Goal: Task Accomplishment & Management: Complete application form

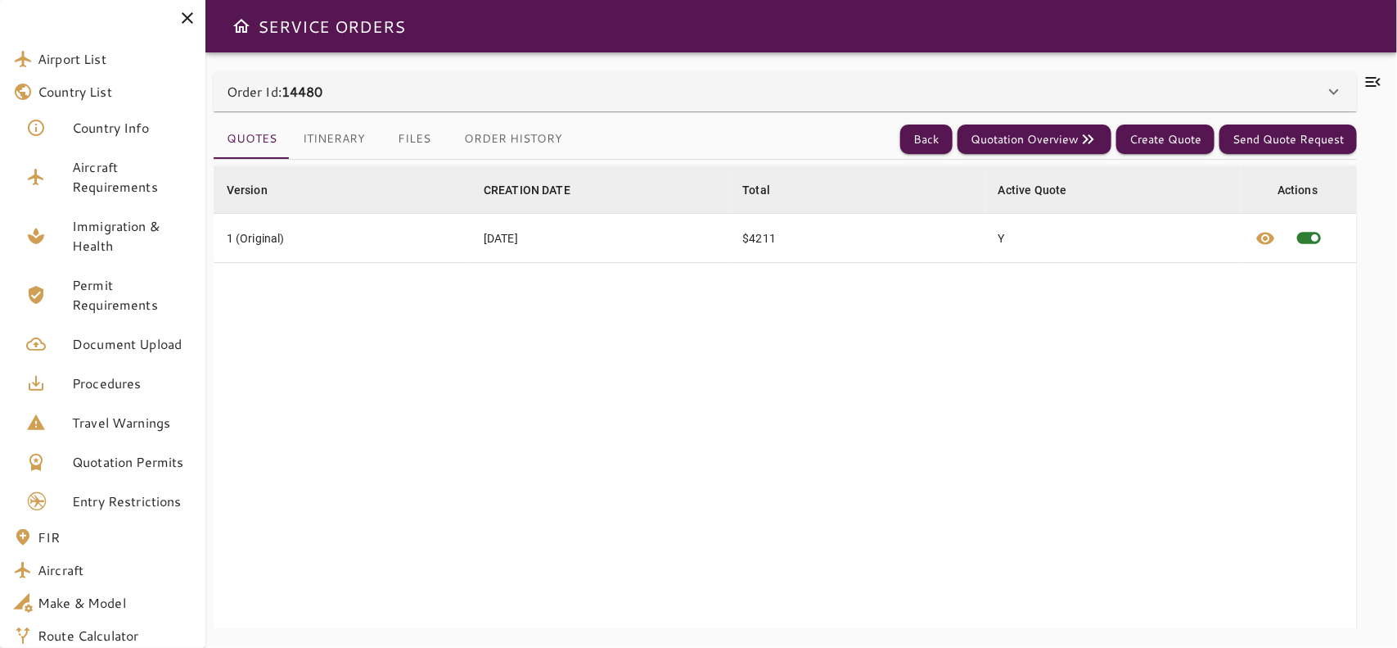
scroll to position [277, 0]
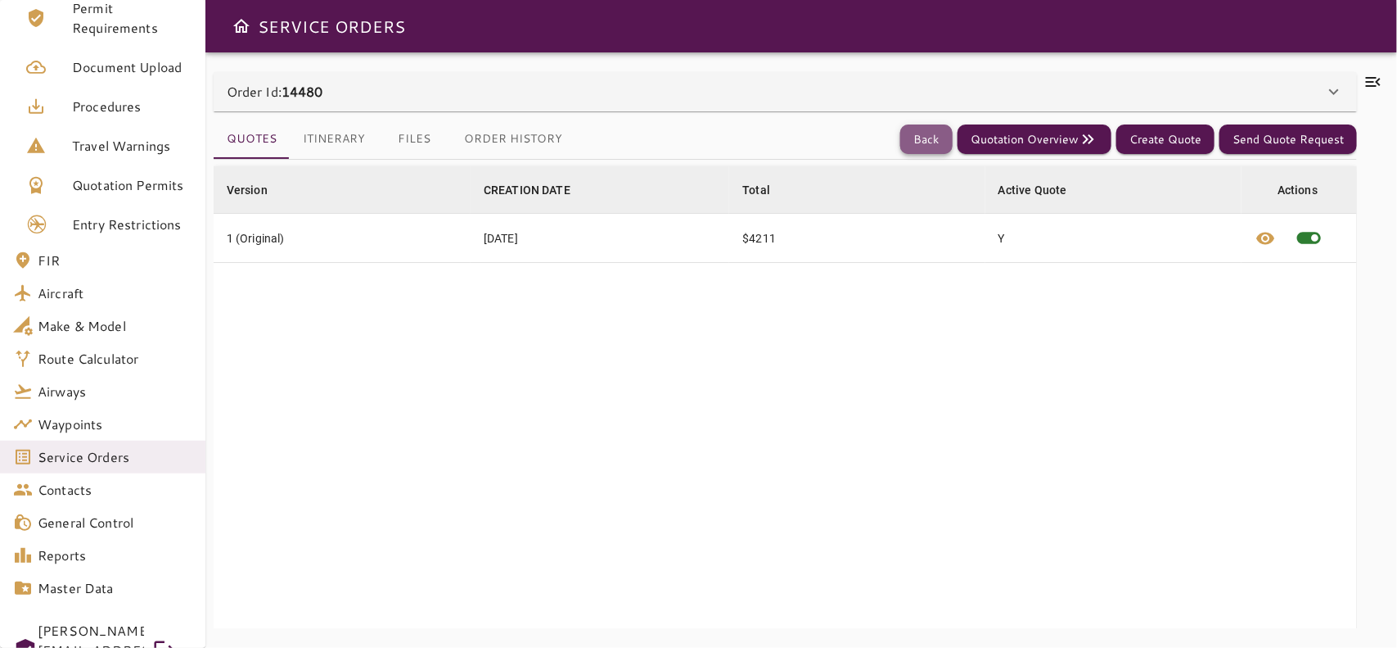
click at [918, 141] on button "Back" at bounding box center [927, 139] width 52 height 30
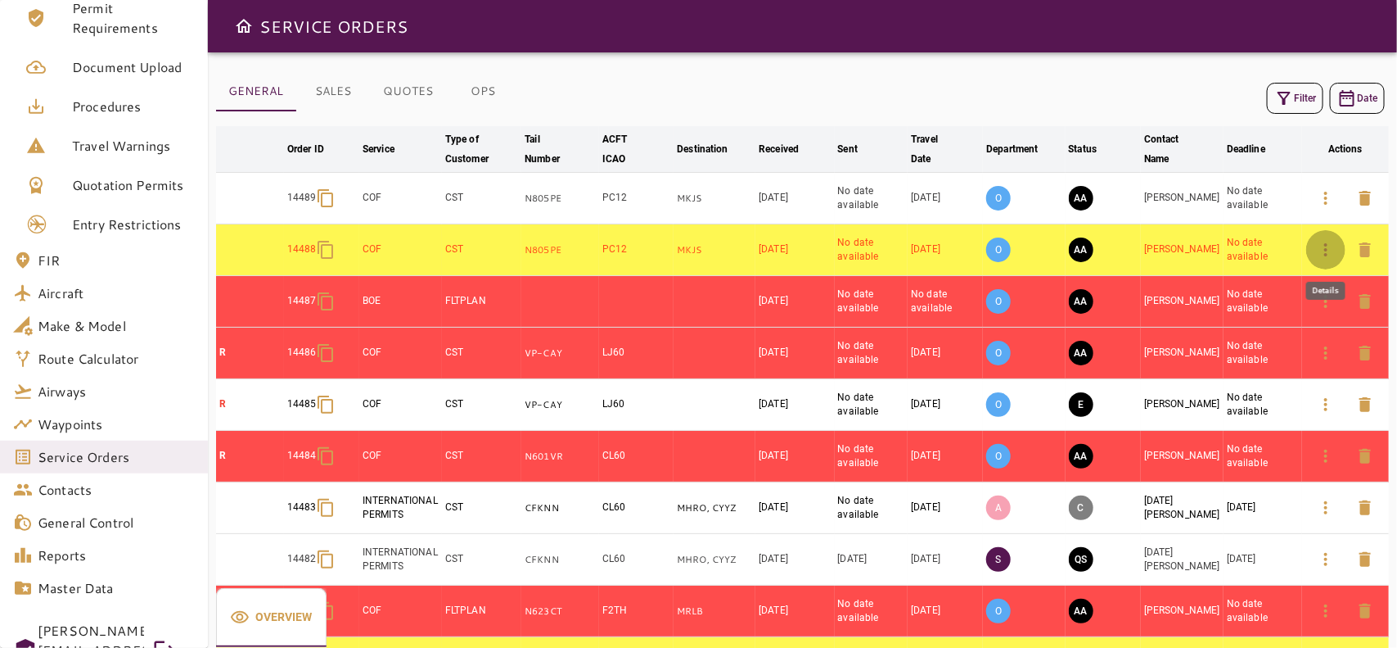
click at [1331, 258] on icon "button" at bounding box center [1326, 250] width 20 height 20
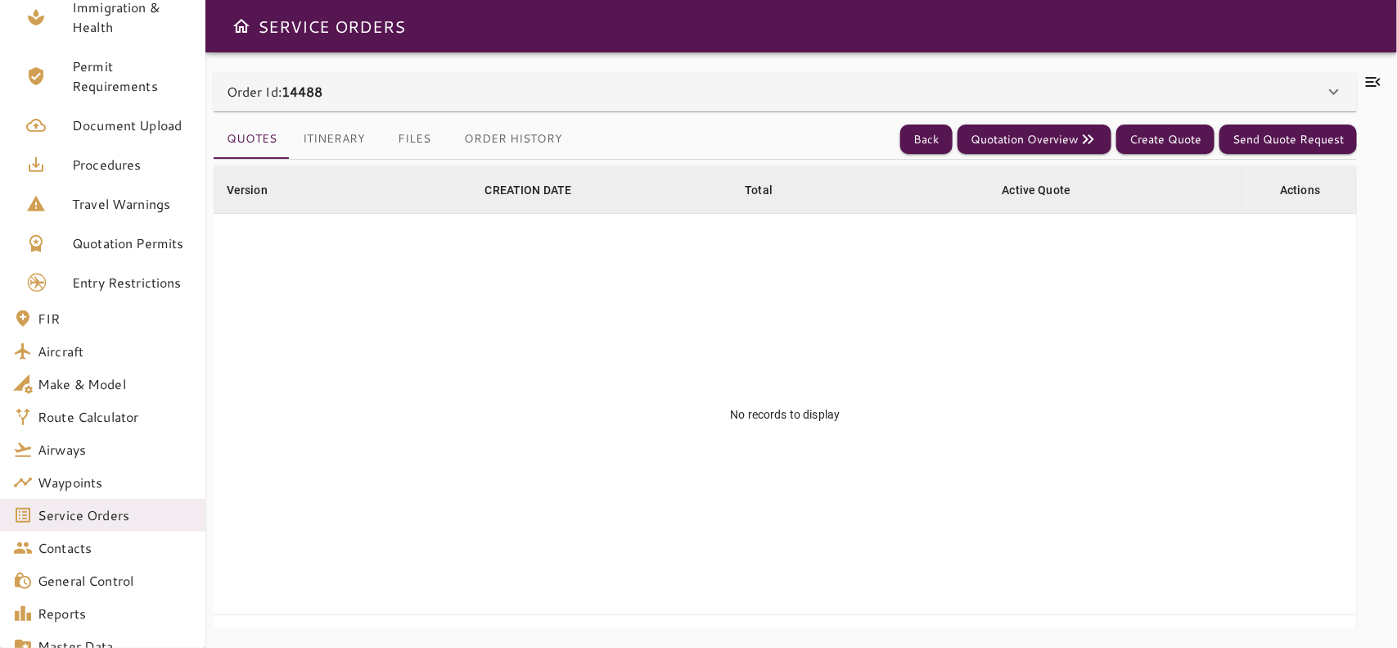
scroll to position [277, 0]
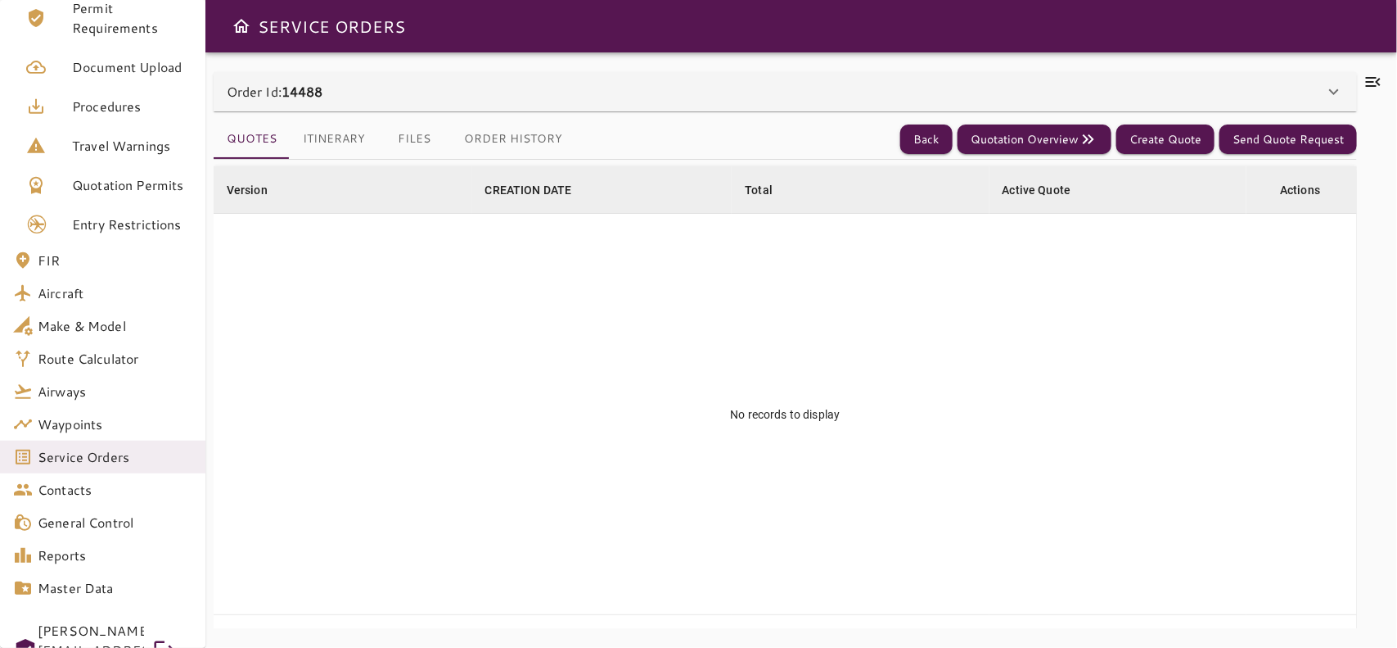
click at [838, 86] on div "Order Id: 14488" at bounding box center [776, 92] width 1098 height 20
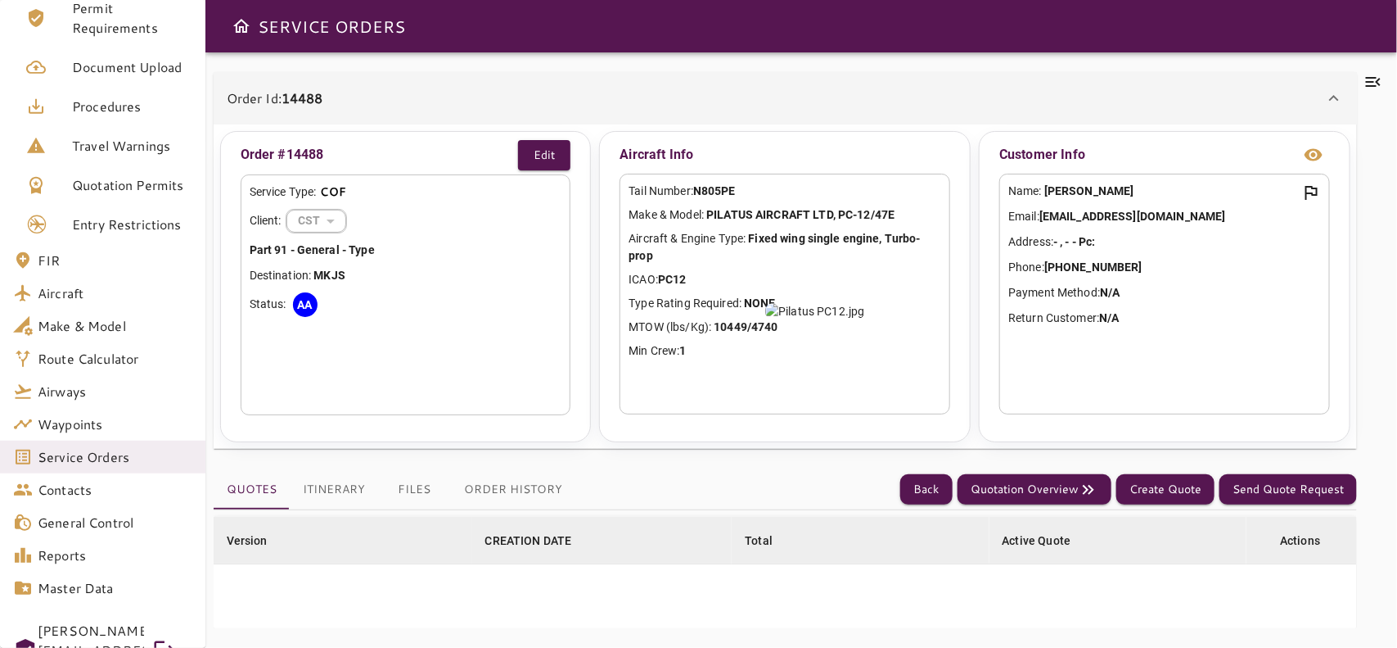
click at [838, 86] on div "Order Id: 14488" at bounding box center [786, 98] width 1144 height 52
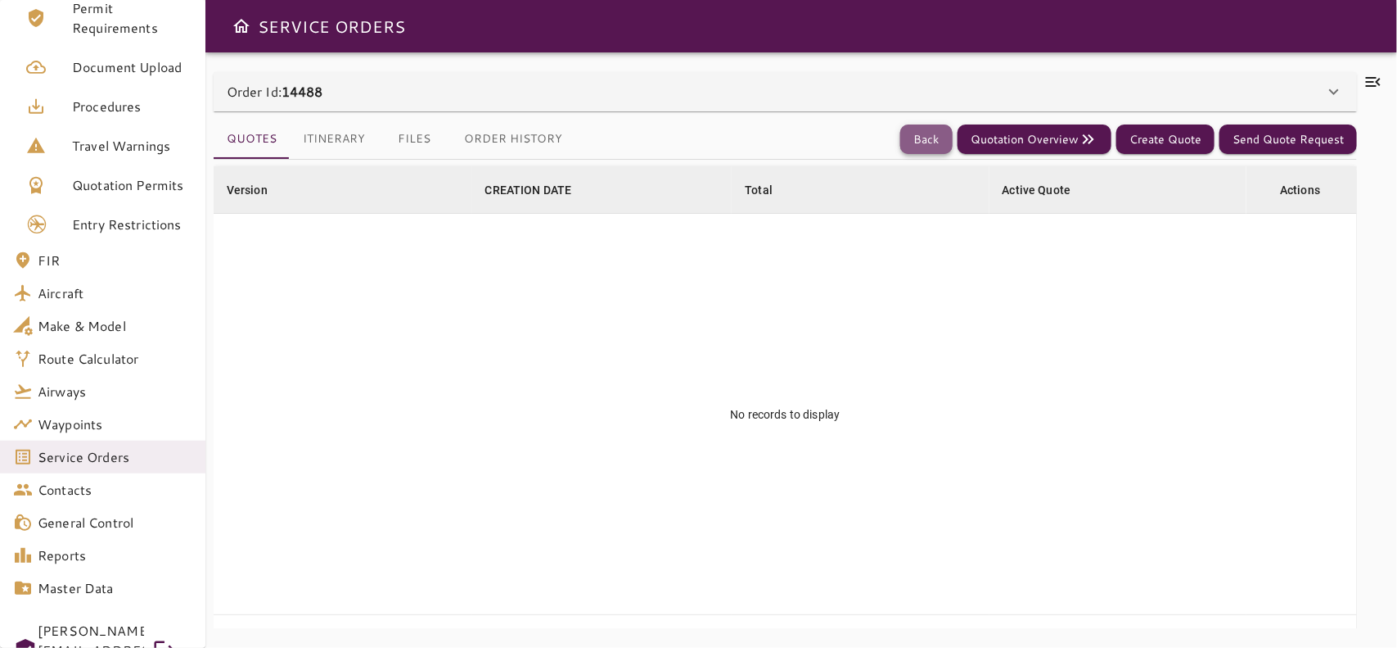
click at [927, 149] on button "Back" at bounding box center [927, 139] width 52 height 30
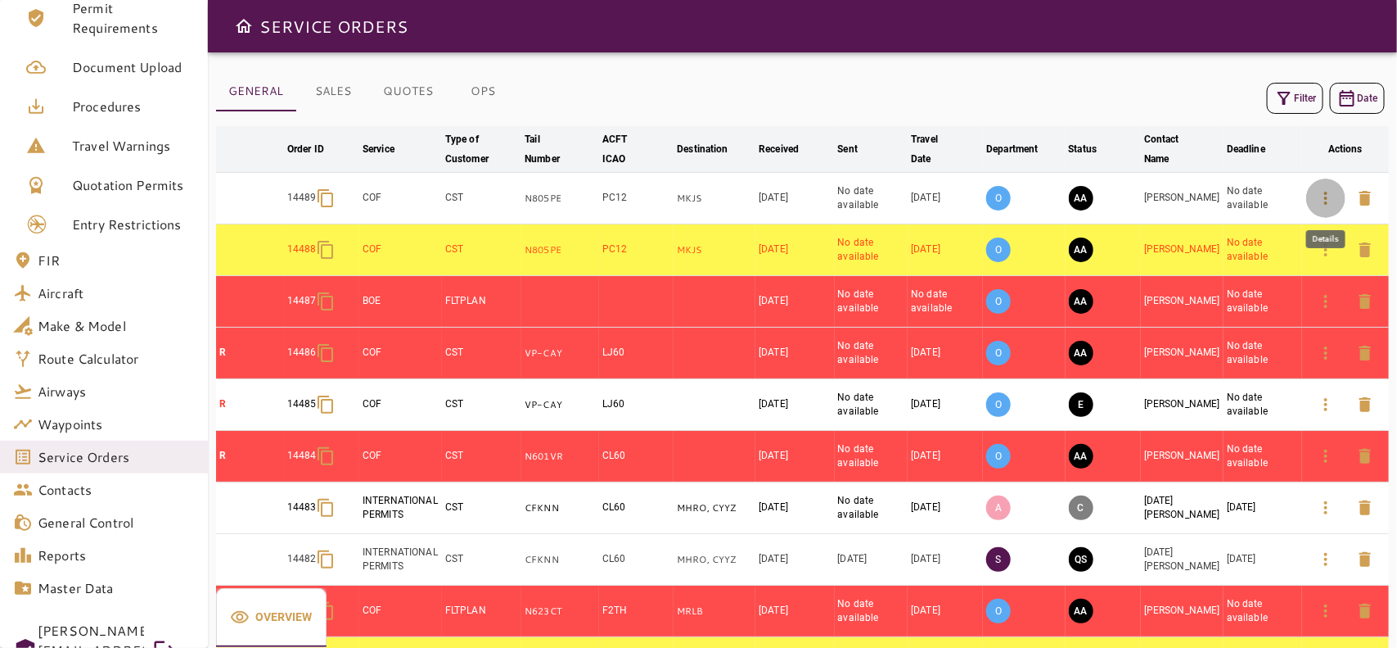
click at [1332, 192] on icon "button" at bounding box center [1326, 198] width 20 height 20
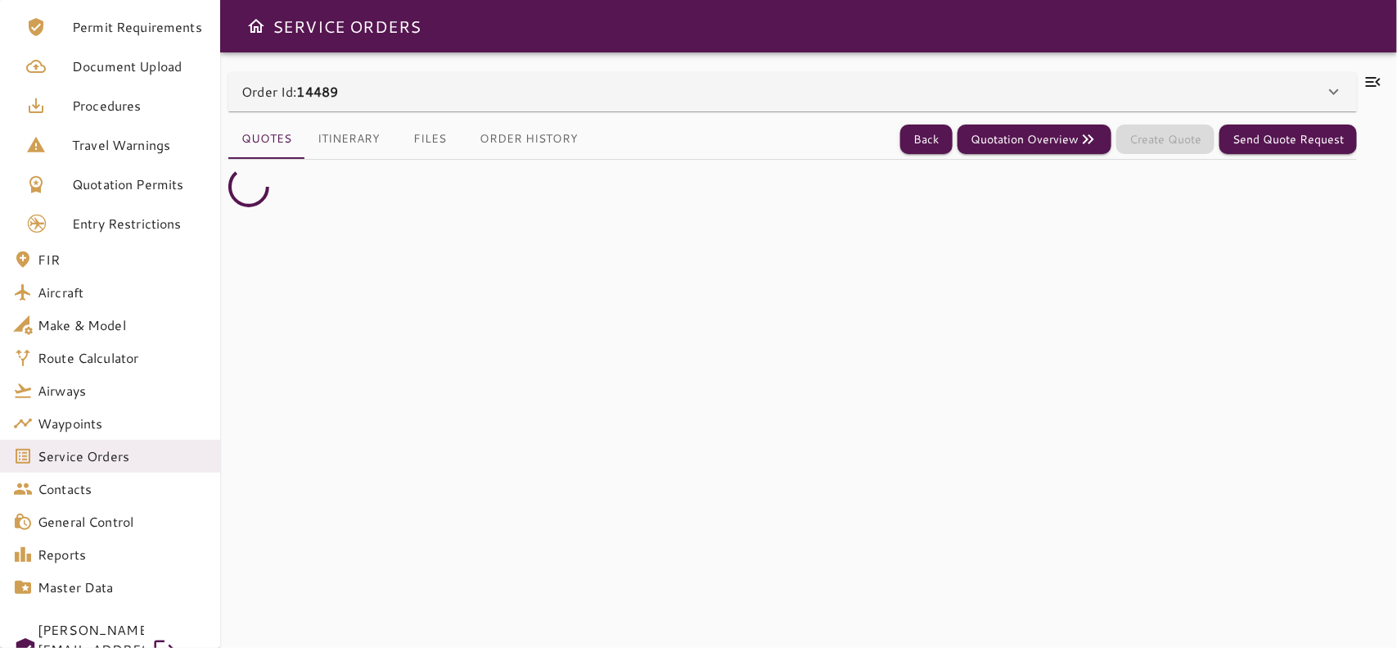
scroll to position [277, 0]
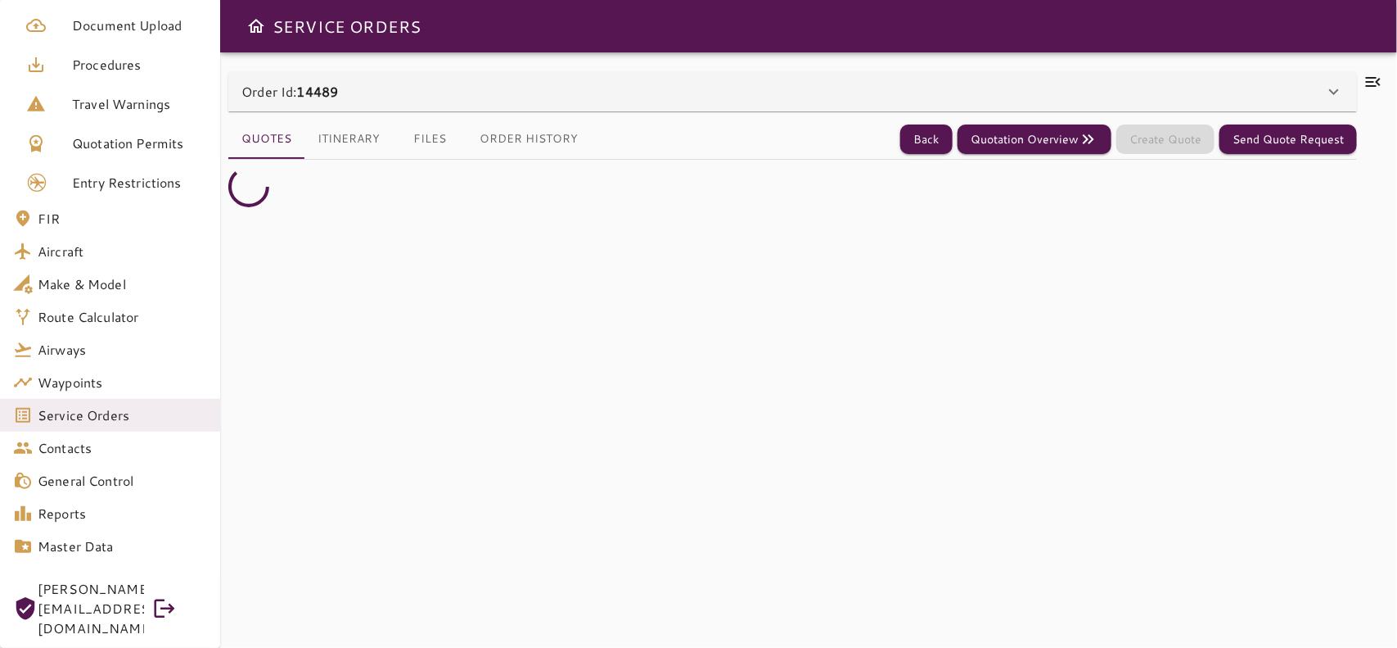
click at [832, 105] on div "Order Id: 14489" at bounding box center [792, 91] width 1129 height 39
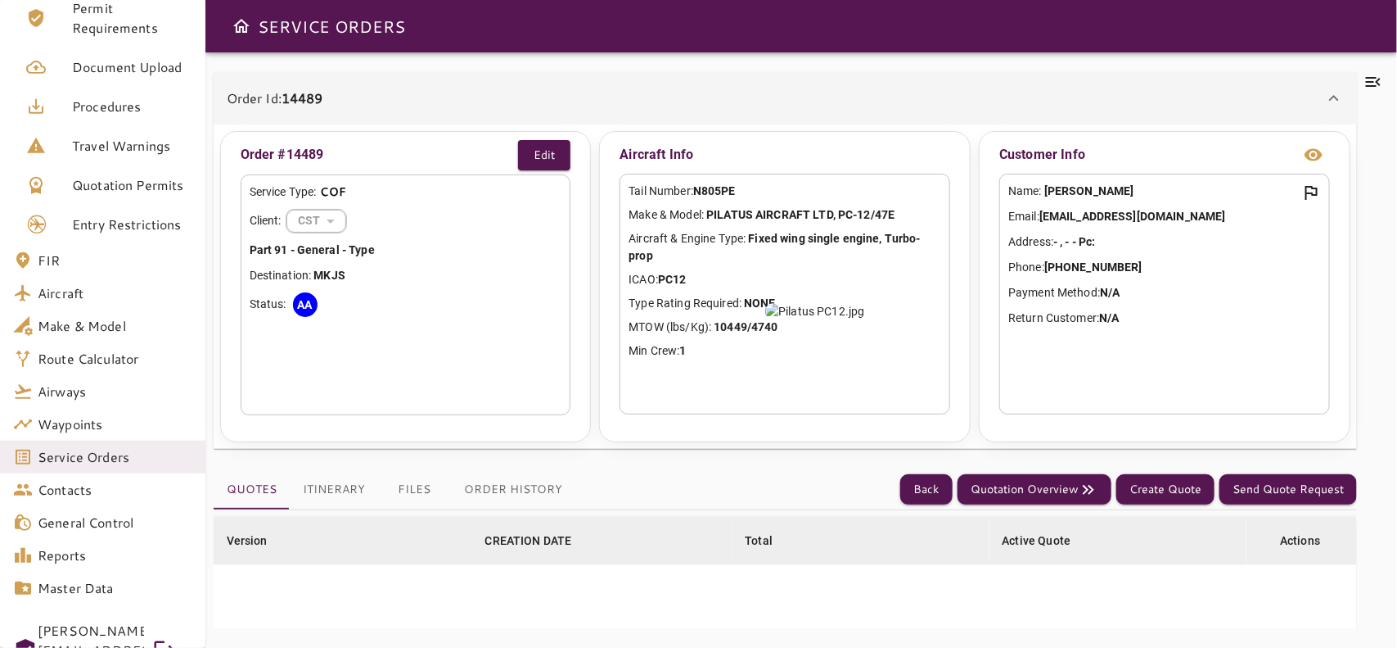
click at [832, 105] on div "Order Id: 14489" at bounding box center [776, 98] width 1098 height 20
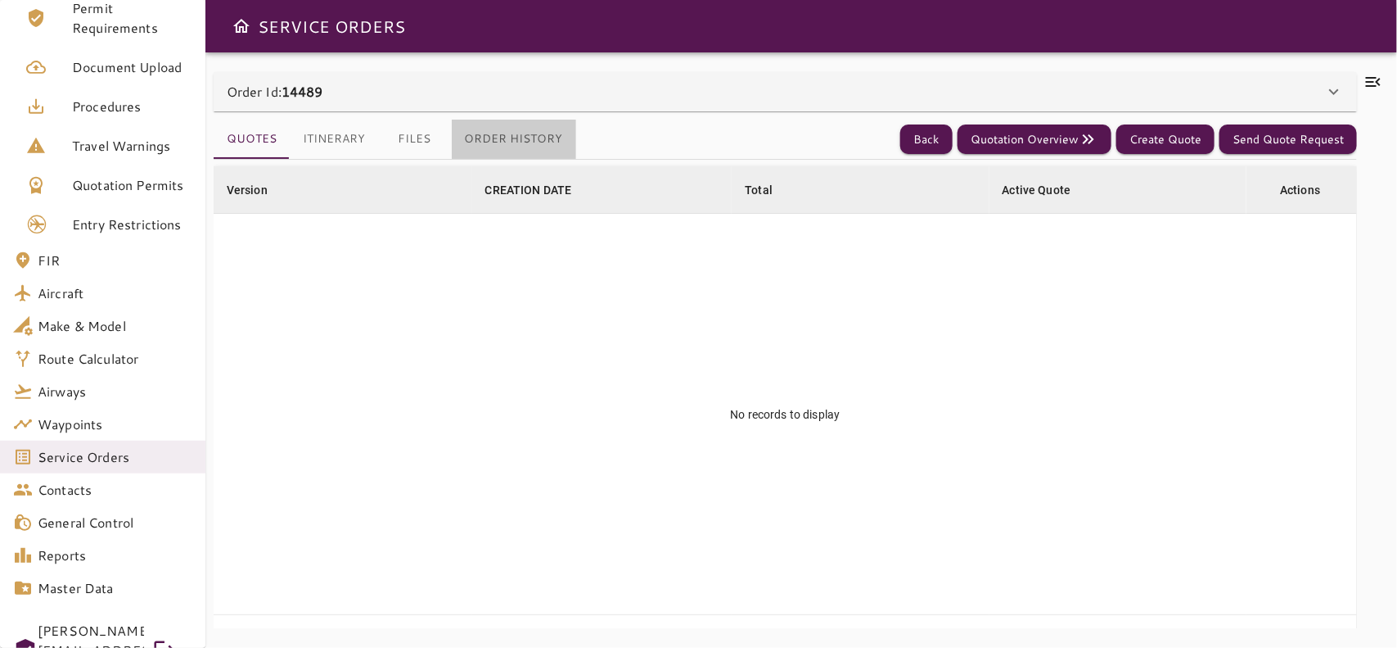
click at [533, 132] on button "Order History" at bounding box center [514, 139] width 124 height 39
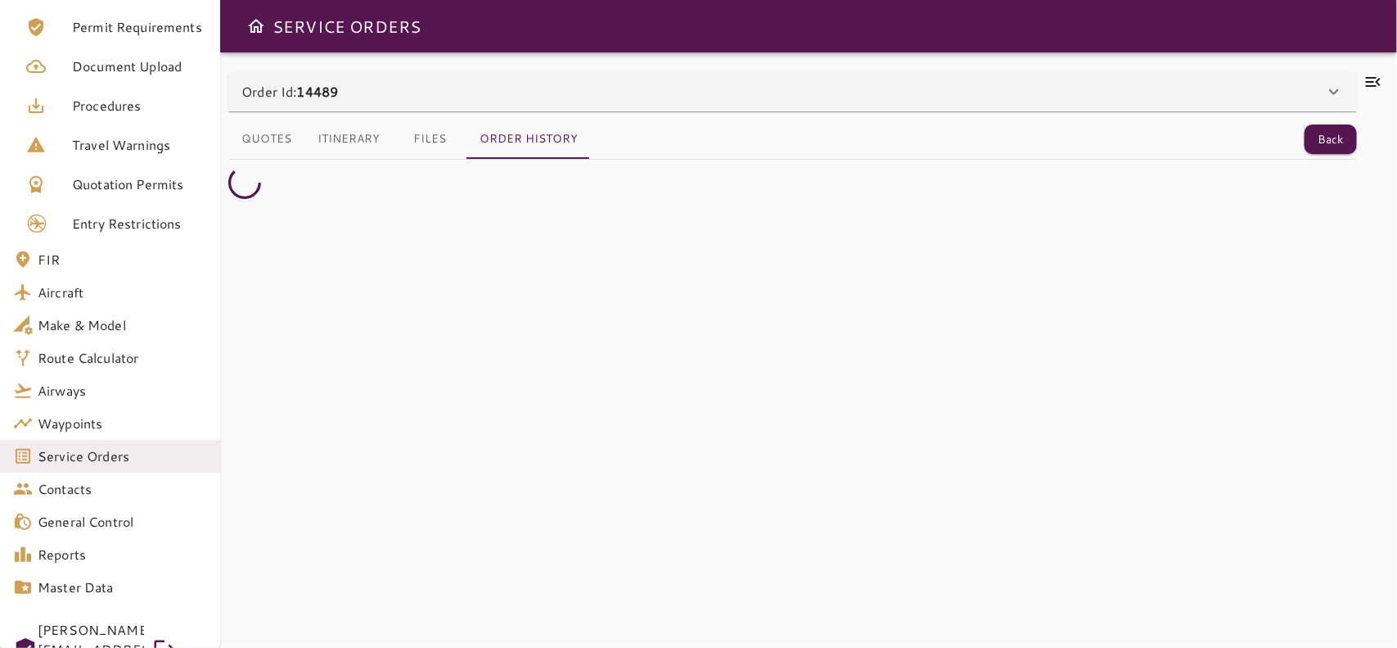
scroll to position [238, 0]
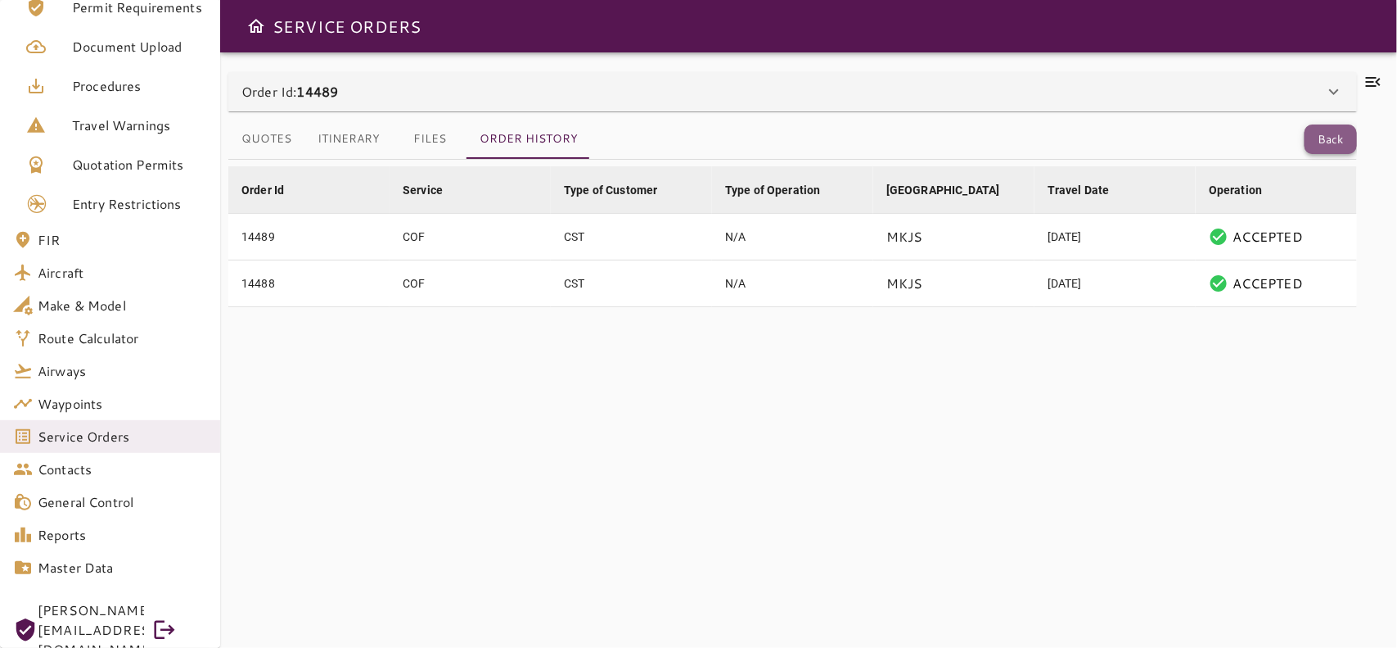
click at [1322, 147] on button "Back" at bounding box center [1331, 139] width 52 height 30
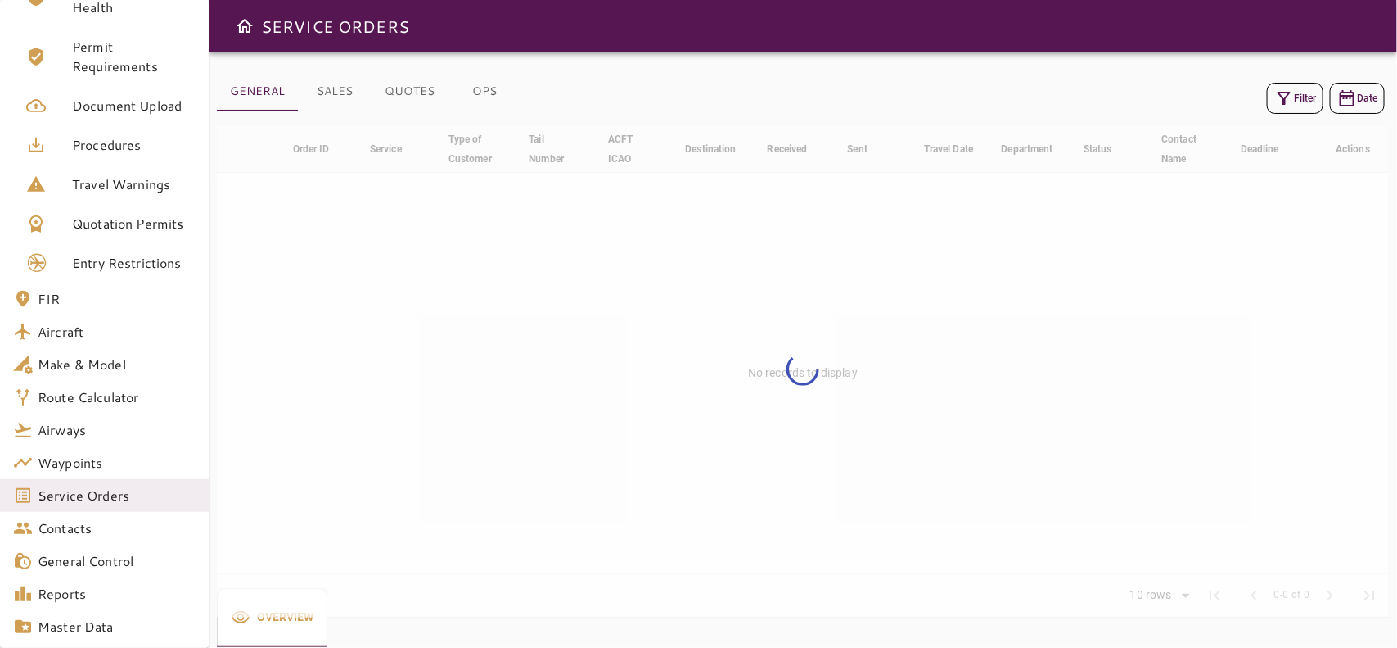
scroll to position [277, 0]
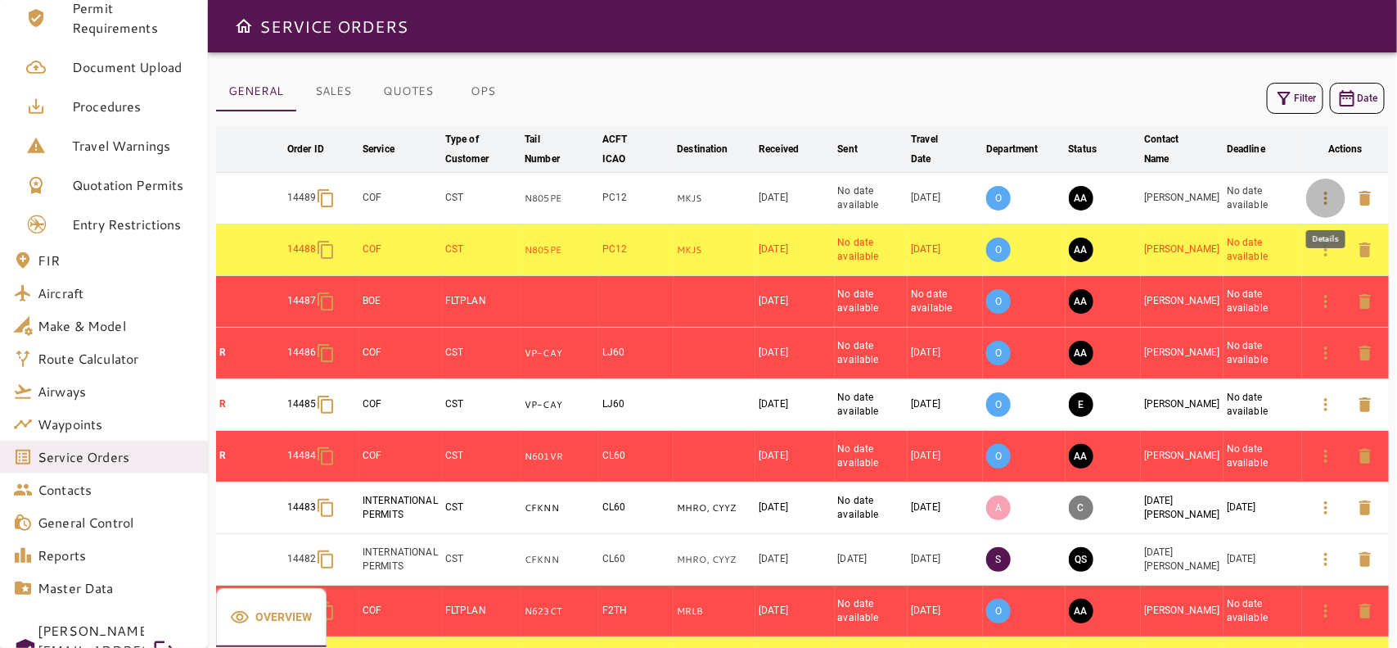
click at [1322, 203] on icon "button" at bounding box center [1326, 198] width 20 height 20
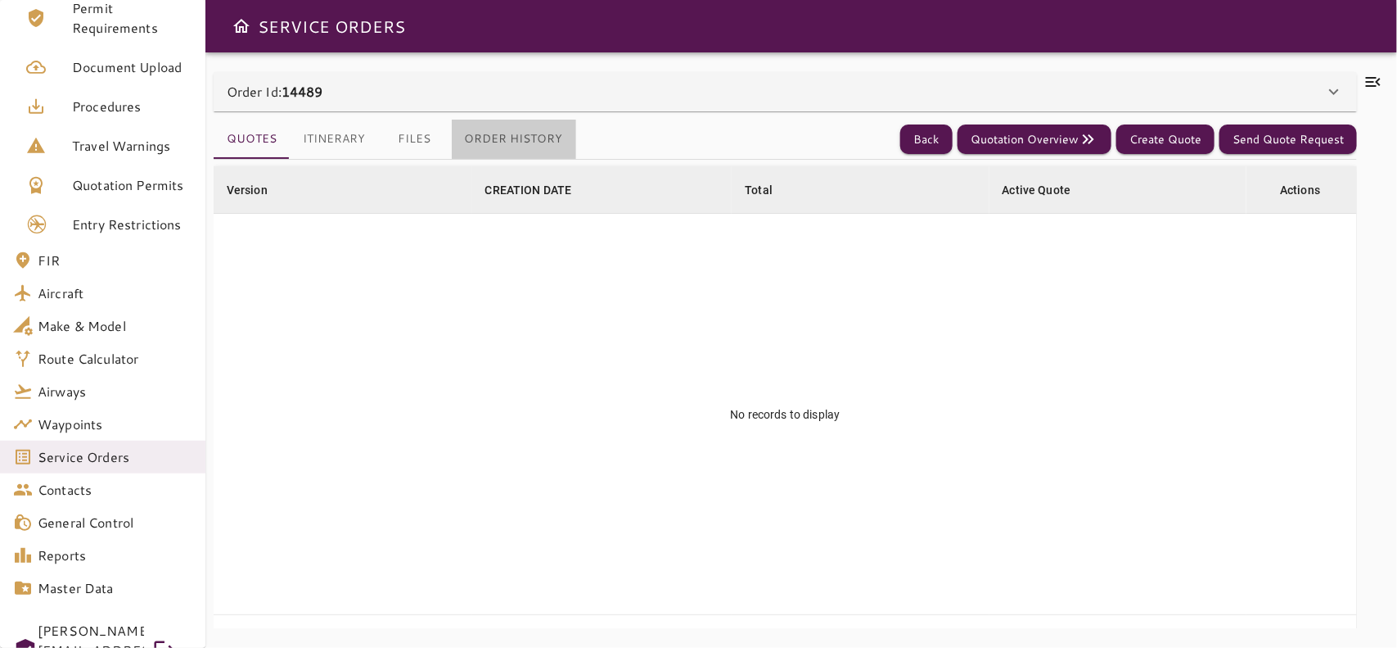
click at [528, 147] on button "Order History" at bounding box center [514, 139] width 124 height 39
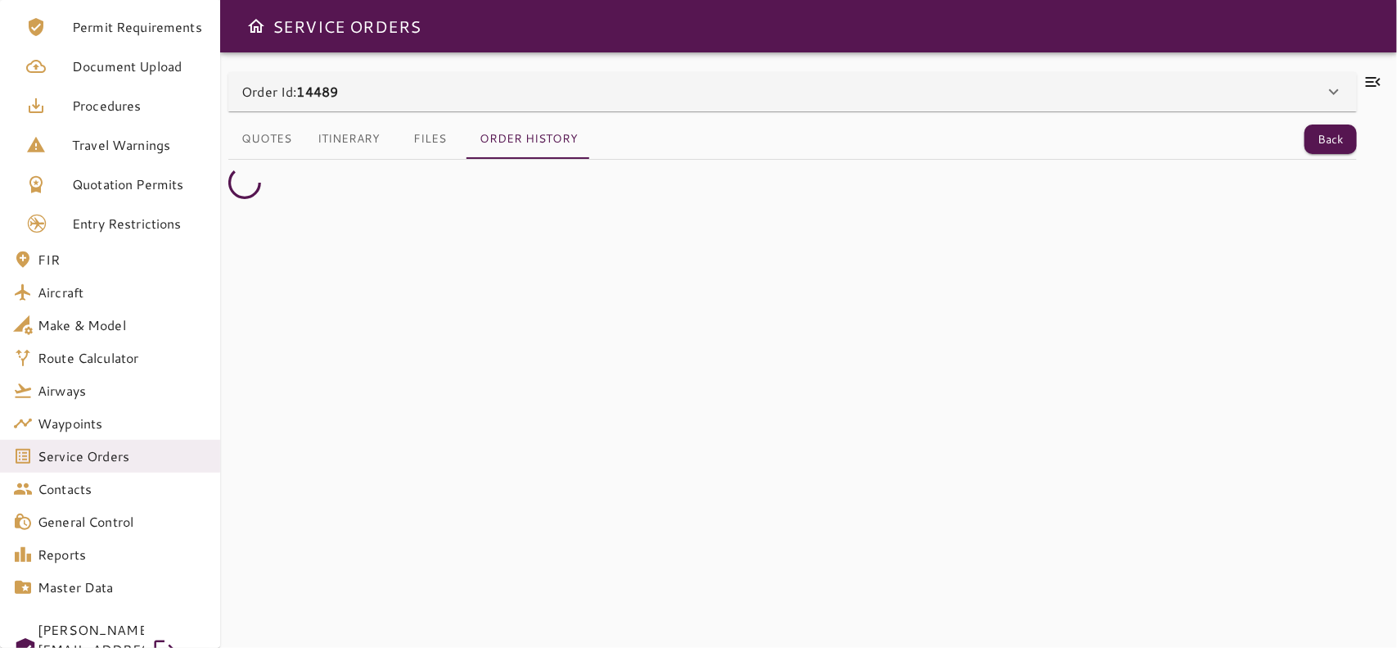
scroll to position [238, 0]
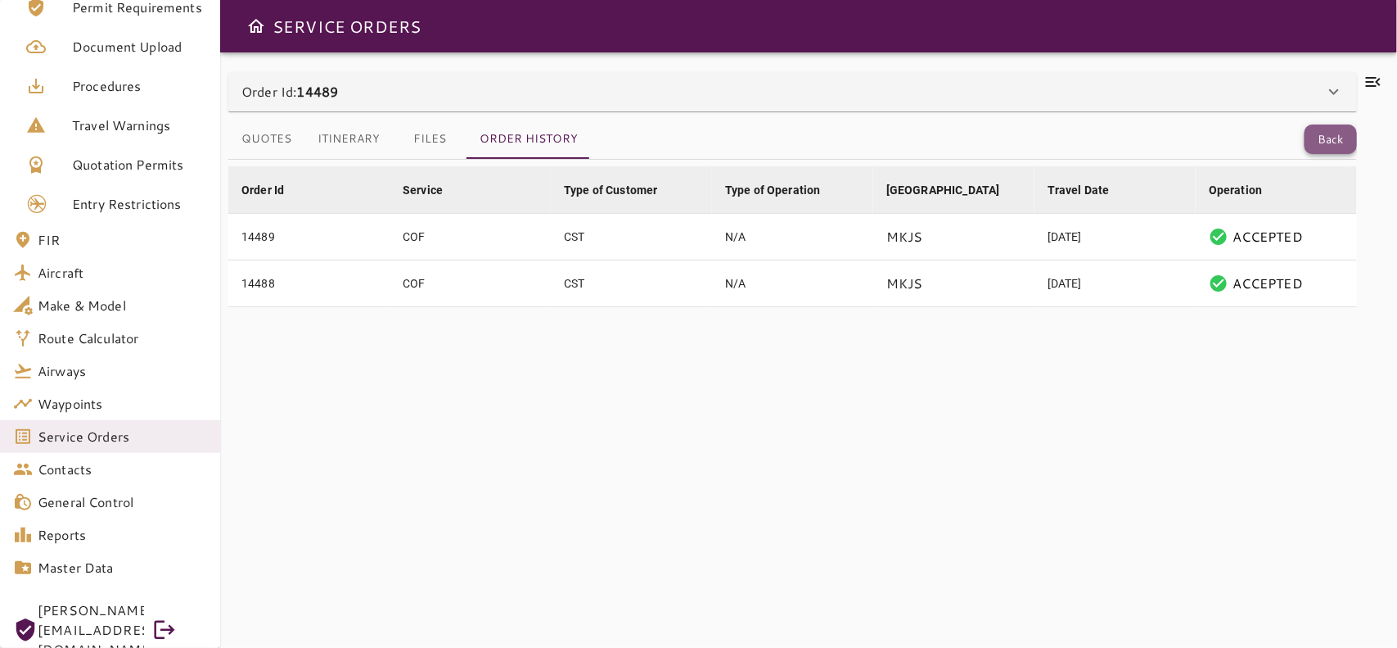
click at [1308, 149] on button "Back" at bounding box center [1331, 139] width 52 height 30
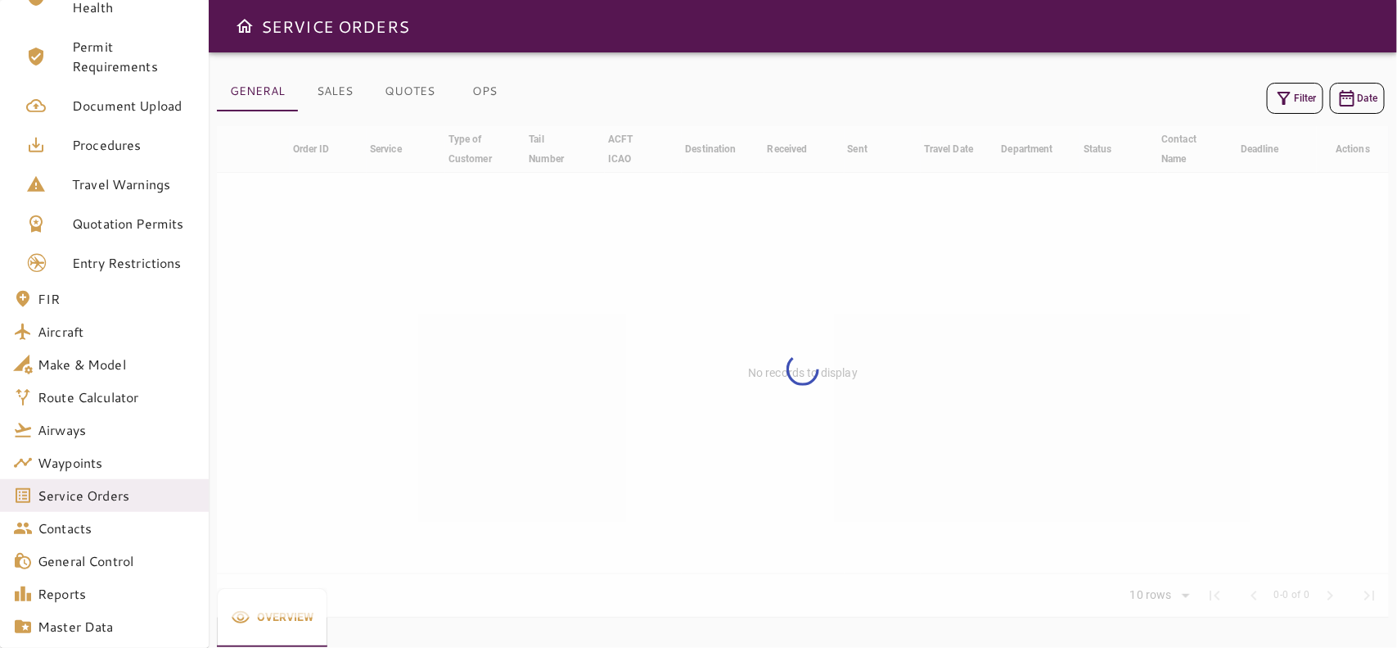
scroll to position [277, 0]
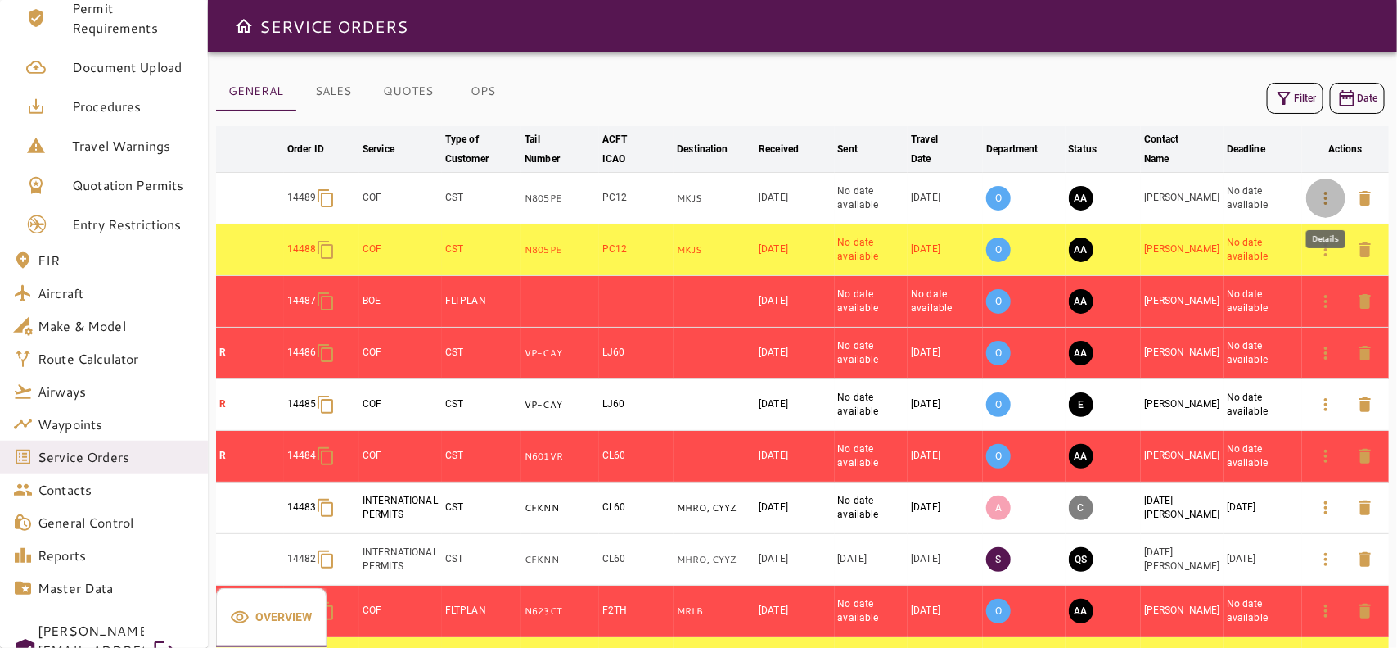
click at [1319, 191] on icon "button" at bounding box center [1326, 198] width 20 height 20
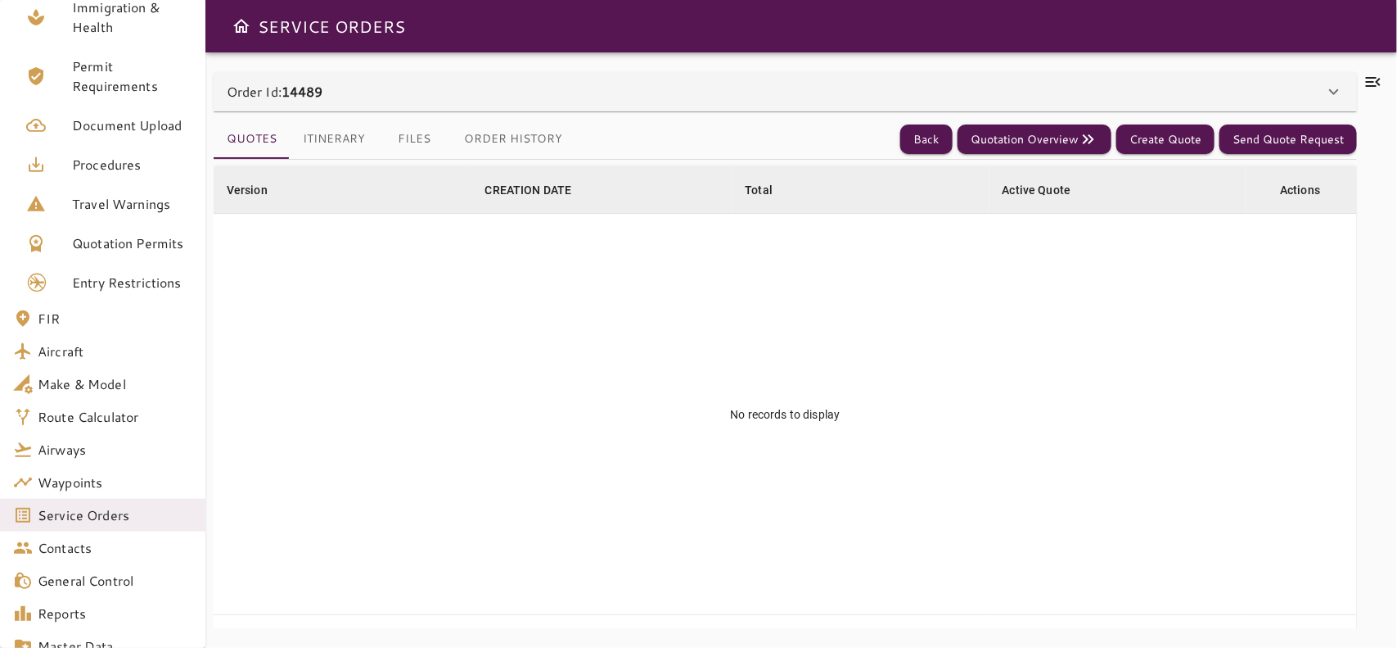
scroll to position [277, 0]
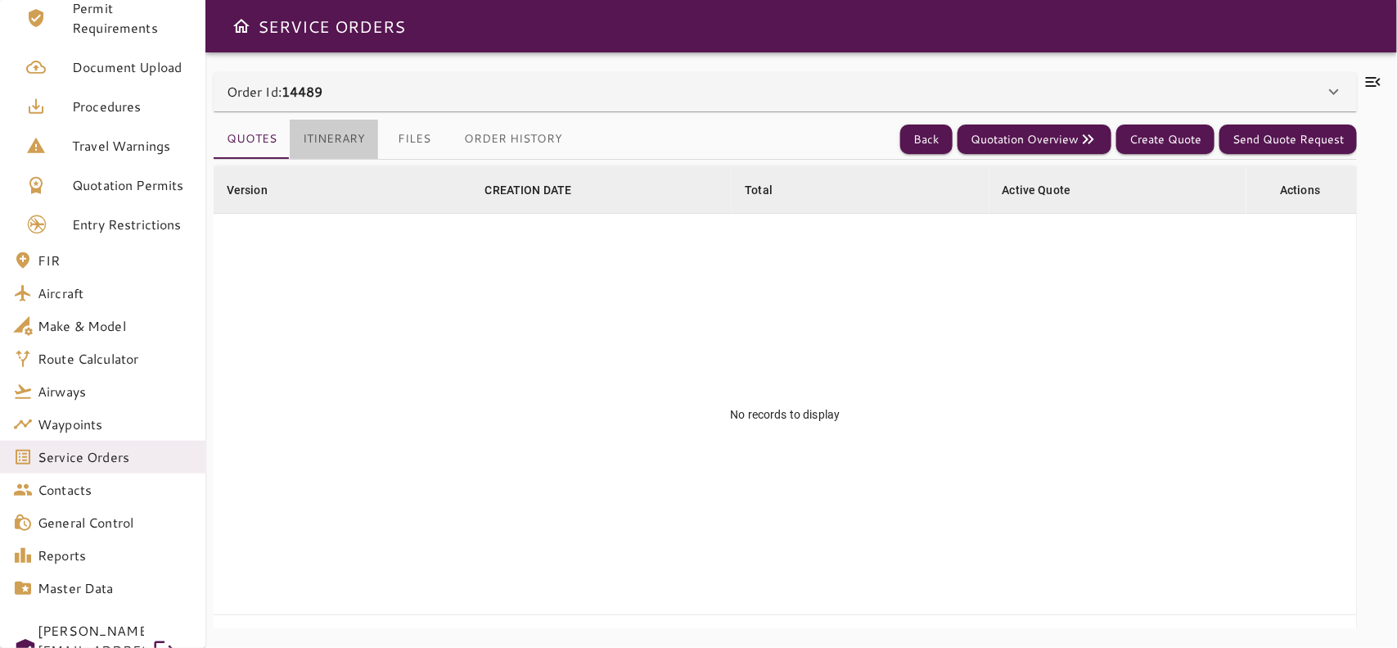
click at [349, 125] on button "Itinerary" at bounding box center [334, 139] width 88 height 39
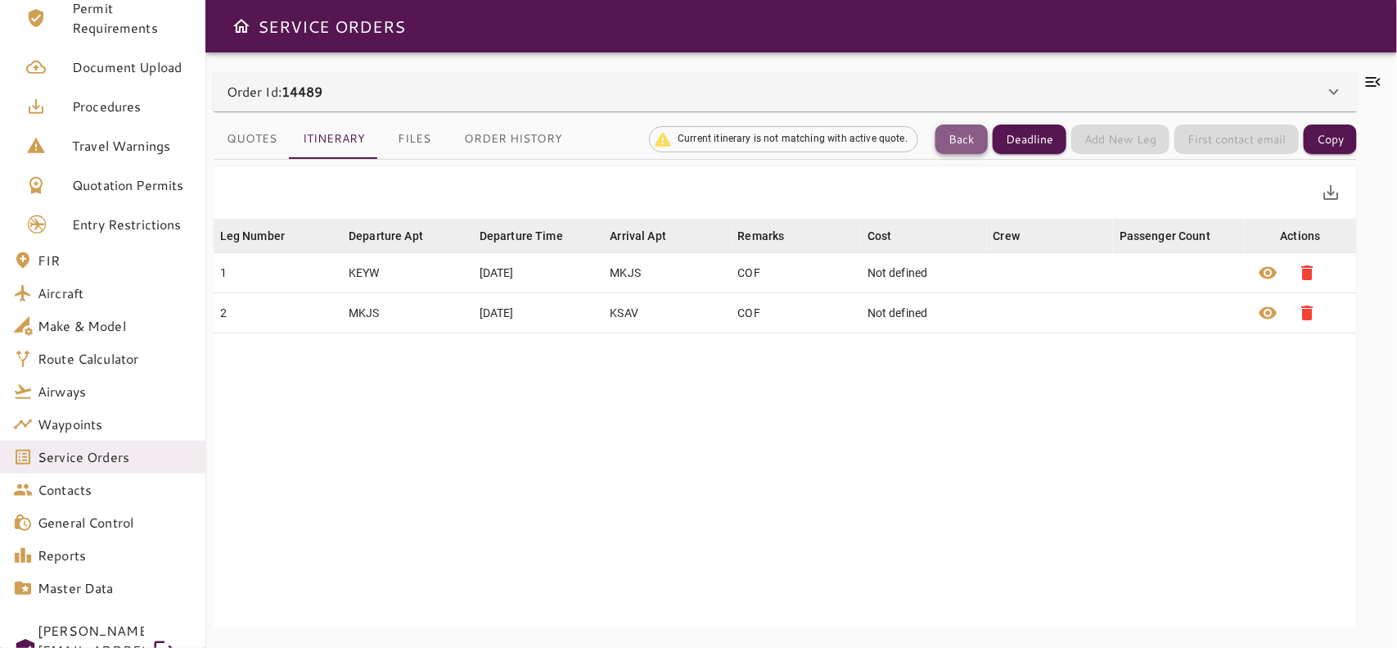
click at [938, 145] on button "Back" at bounding box center [962, 139] width 52 height 30
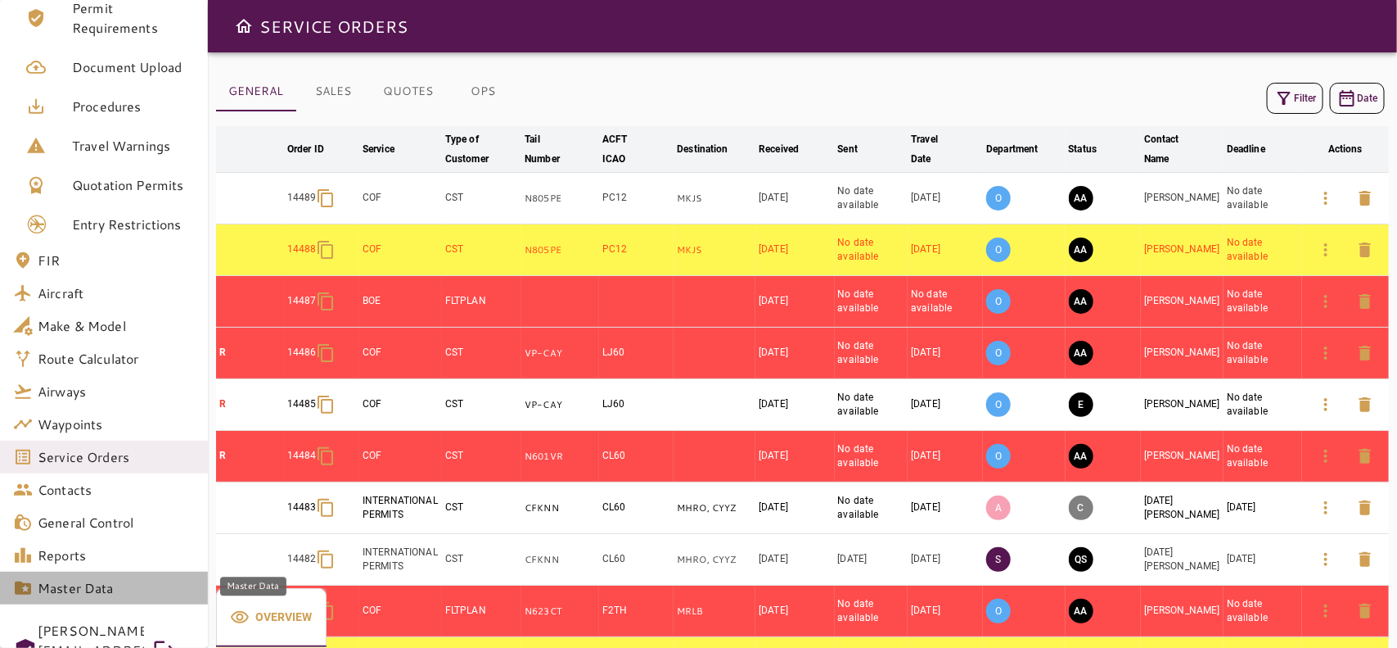
click at [71, 594] on span "Master Data" at bounding box center [116, 588] width 157 height 20
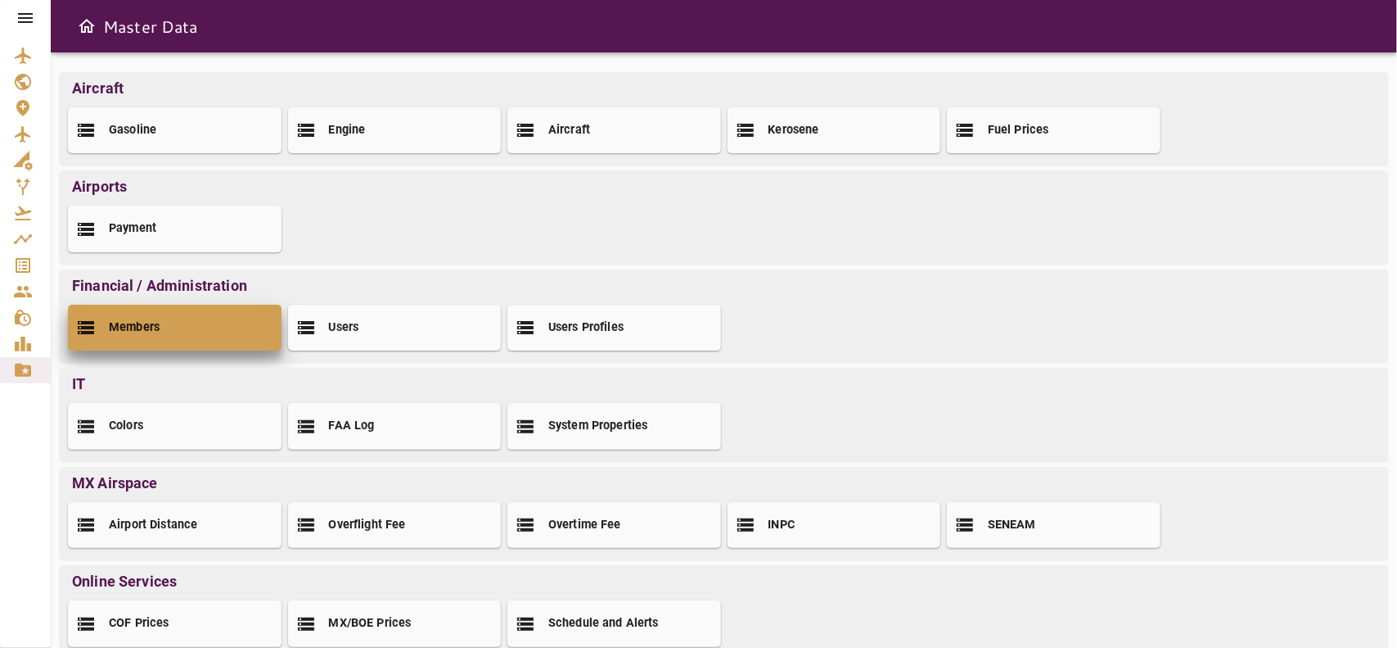
click at [205, 323] on div "Members" at bounding box center [175, 328] width 214 height 46
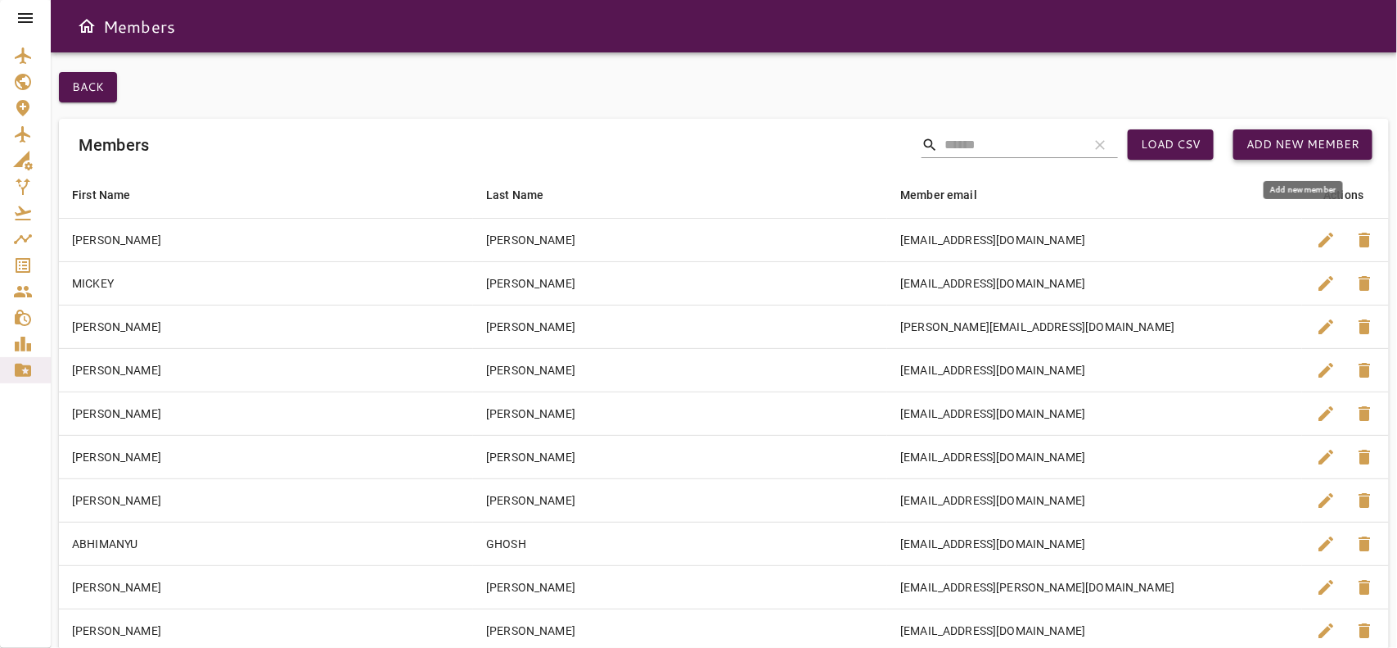
click at [1270, 141] on button "Add new member" at bounding box center [1303, 144] width 139 height 30
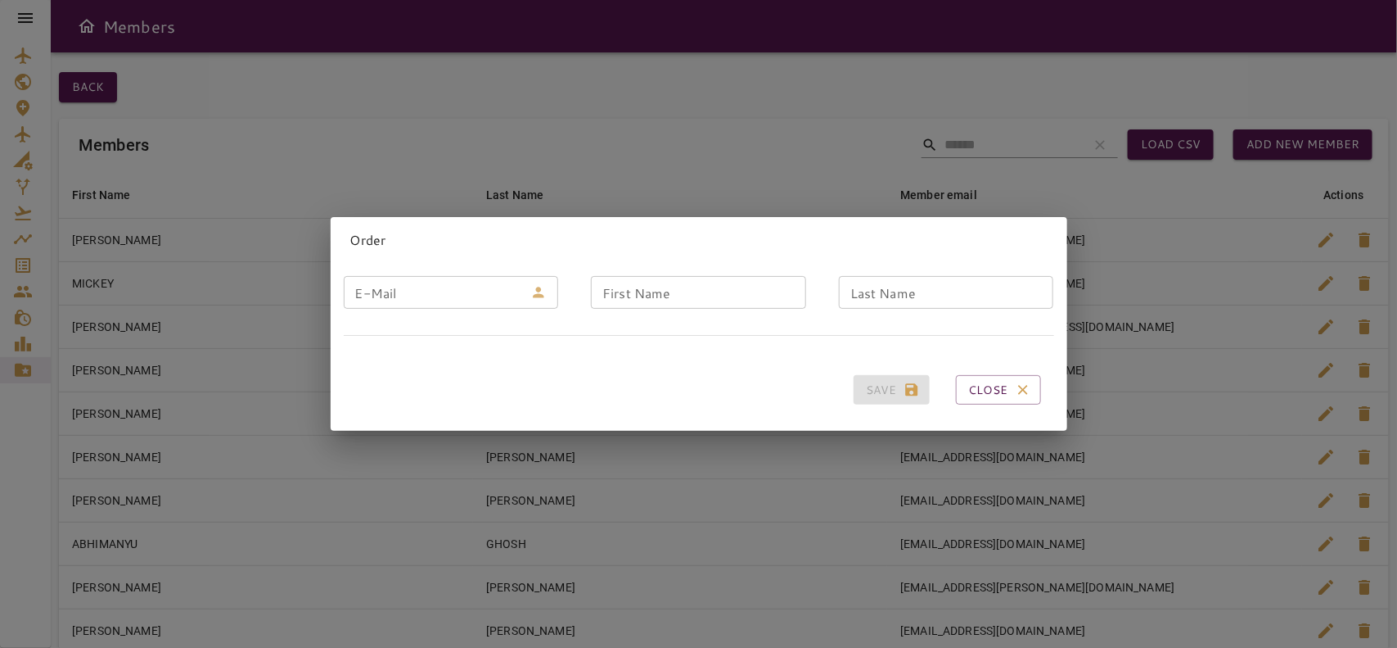
click at [919, 277] on input "Last Name" at bounding box center [946, 292] width 215 height 33
click at [522, 291] on div "E-Mail" at bounding box center [451, 292] width 215 height 33
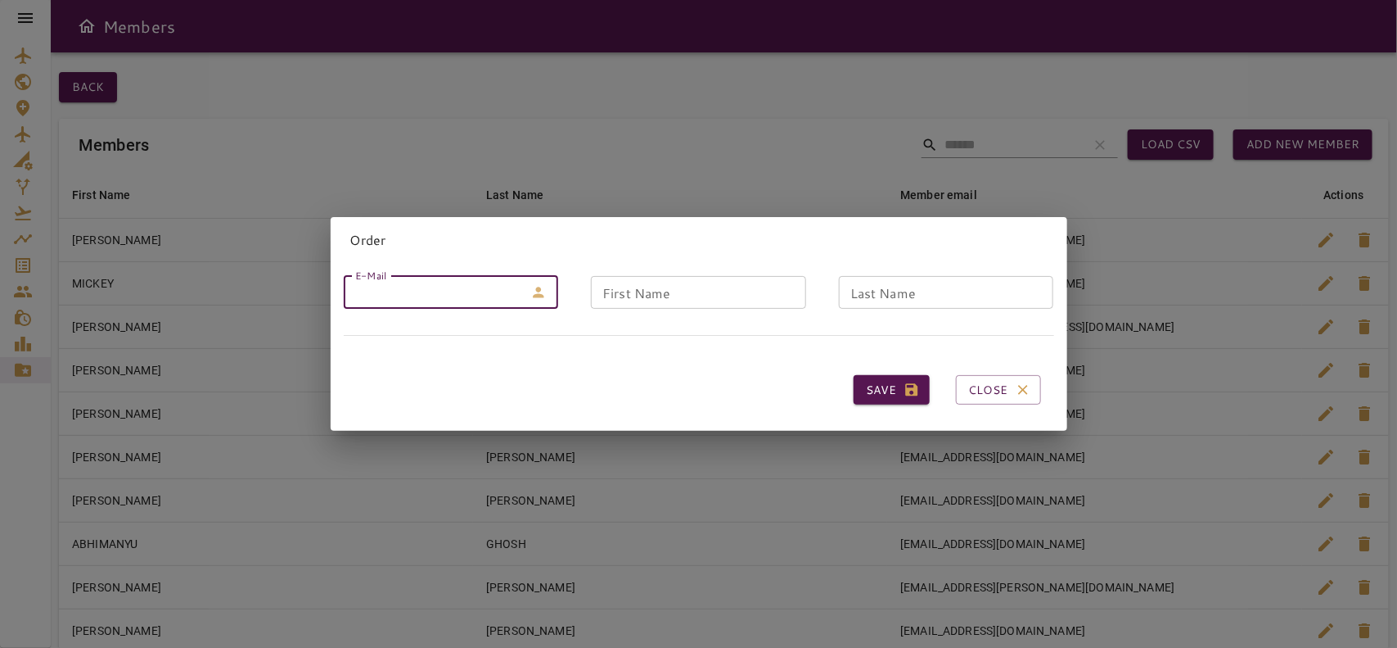
paste input "**********"
type input "**********"
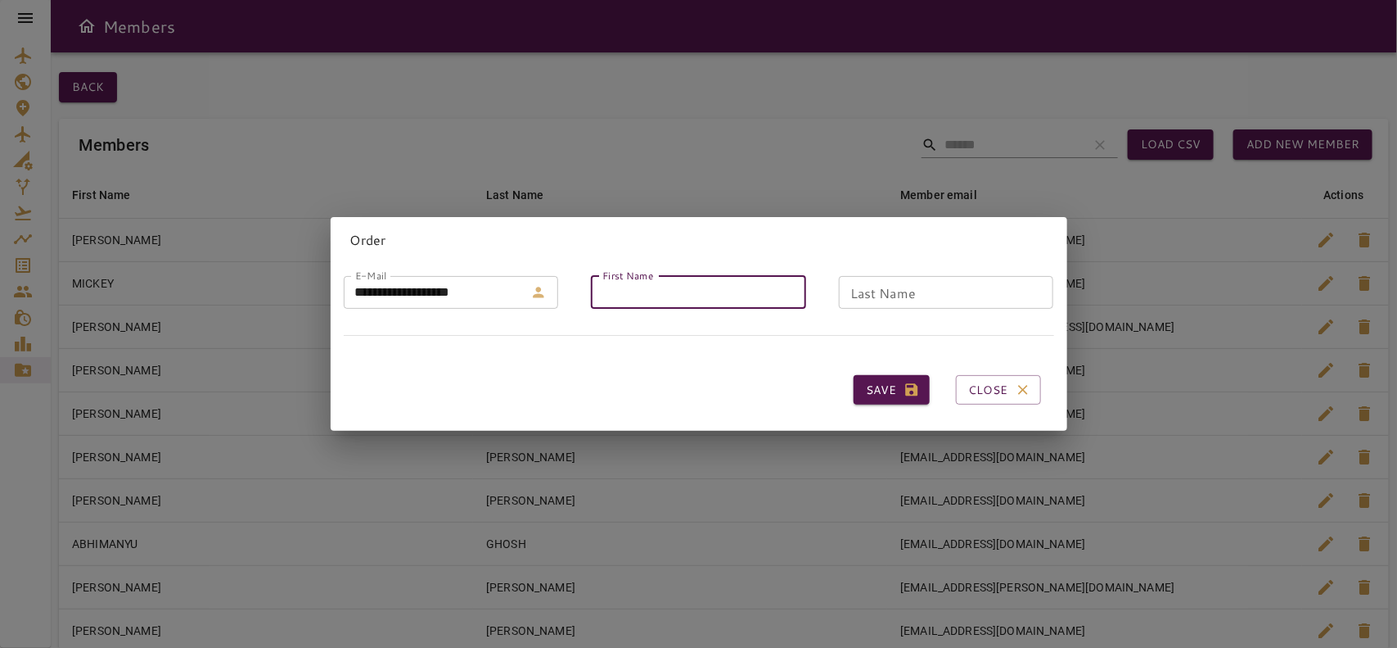
click at [640, 277] on input "First Name" at bounding box center [698, 292] width 215 height 33
paste input "**********"
click at [661, 281] on input "**********" at bounding box center [698, 292] width 215 height 33
type input "*******"
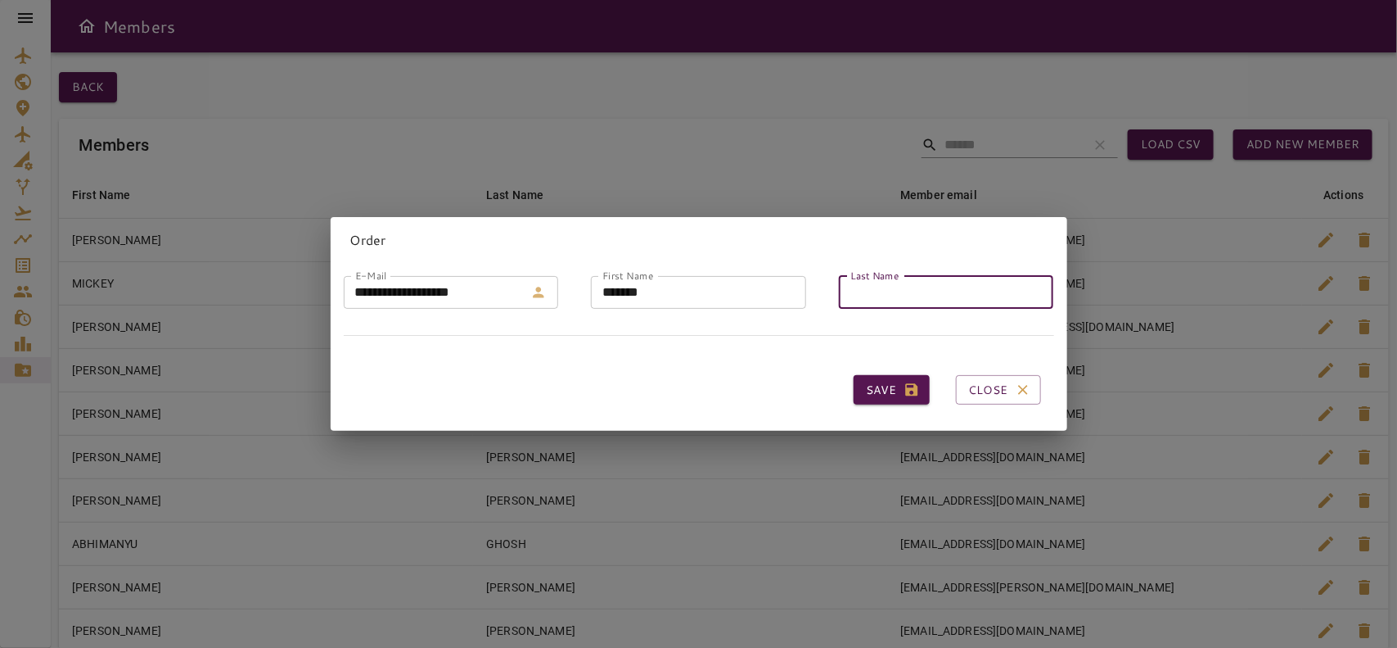
click at [876, 281] on input "Last Name" at bounding box center [946, 292] width 215 height 33
paste input "******"
type input "******"
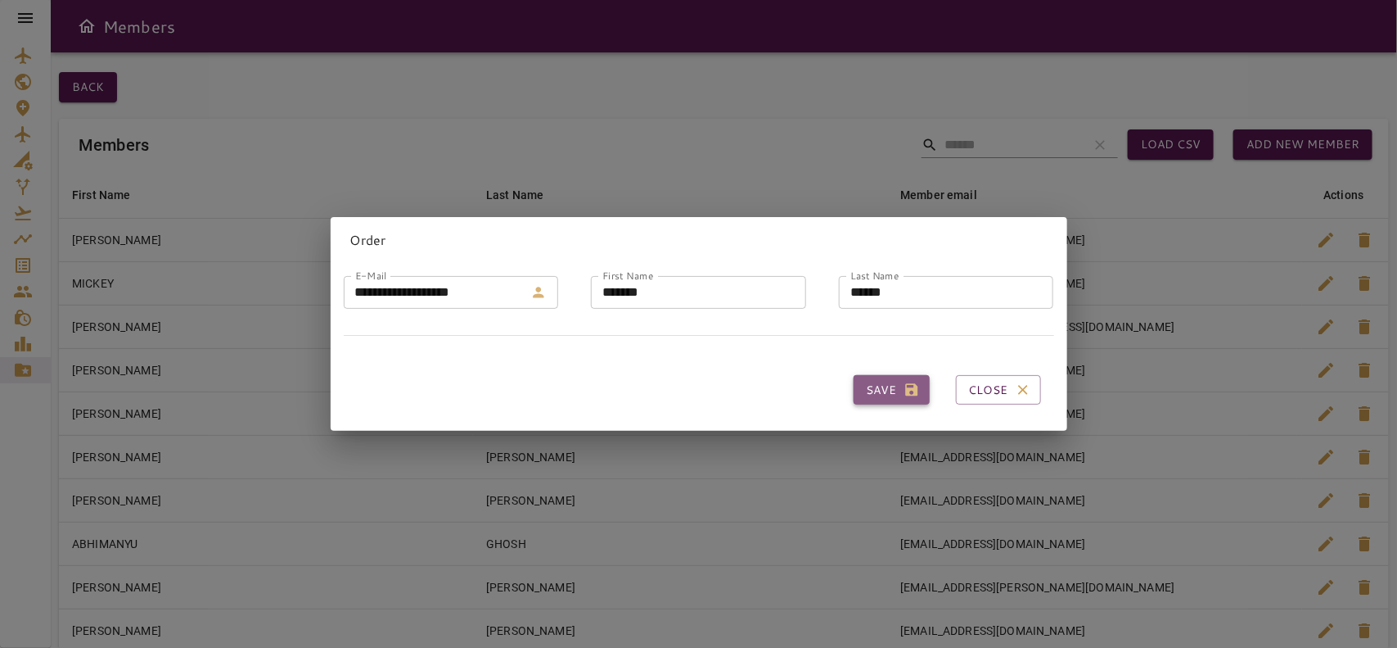
click at [872, 377] on button "Save" at bounding box center [892, 390] width 76 height 30
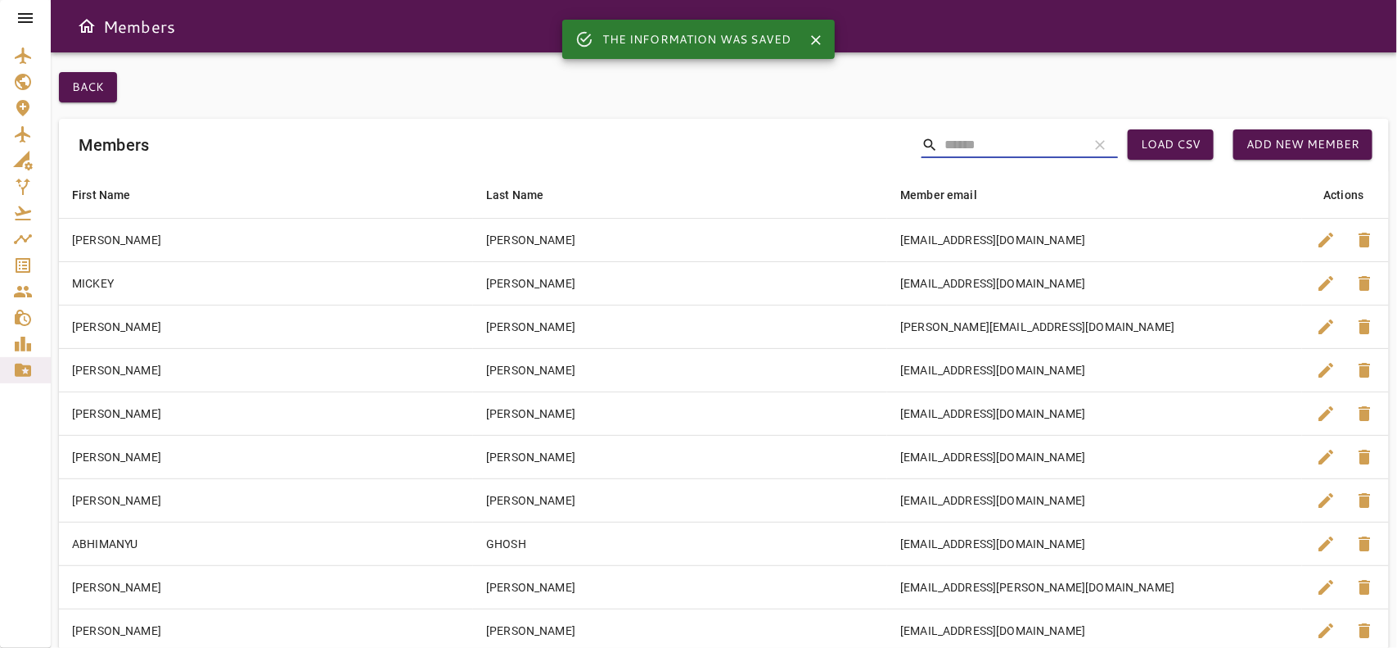
click at [977, 145] on input "Search" at bounding box center [1010, 145] width 131 height 26
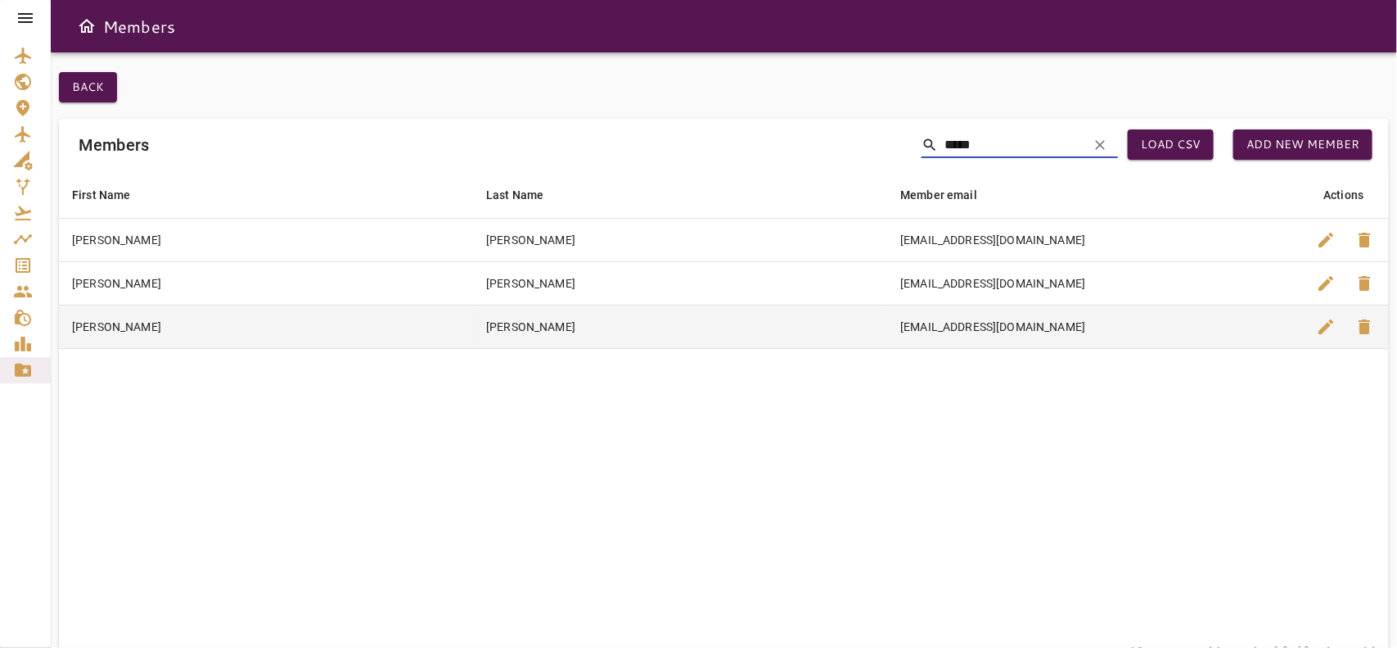
type input "*****"
drag, startPoint x: 1046, startPoint y: 330, endPoint x: 887, endPoint y: 336, distance: 159.7
click at [887, 336] on td "[EMAIL_ADDRESS][DOMAIN_NAME]" at bounding box center [1094, 326] width 415 height 43
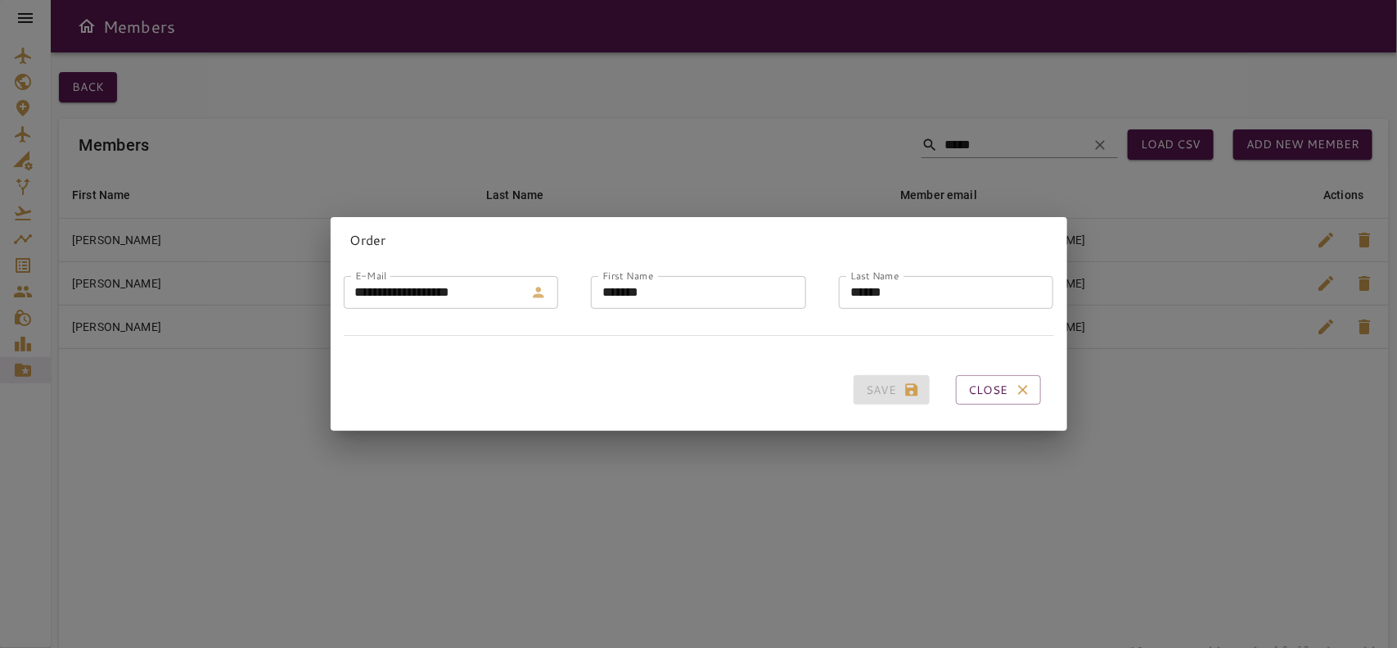
click at [491, 293] on input "**********" at bounding box center [434, 292] width 181 height 33
click at [1015, 382] on icon "button" at bounding box center [1023, 390] width 16 height 16
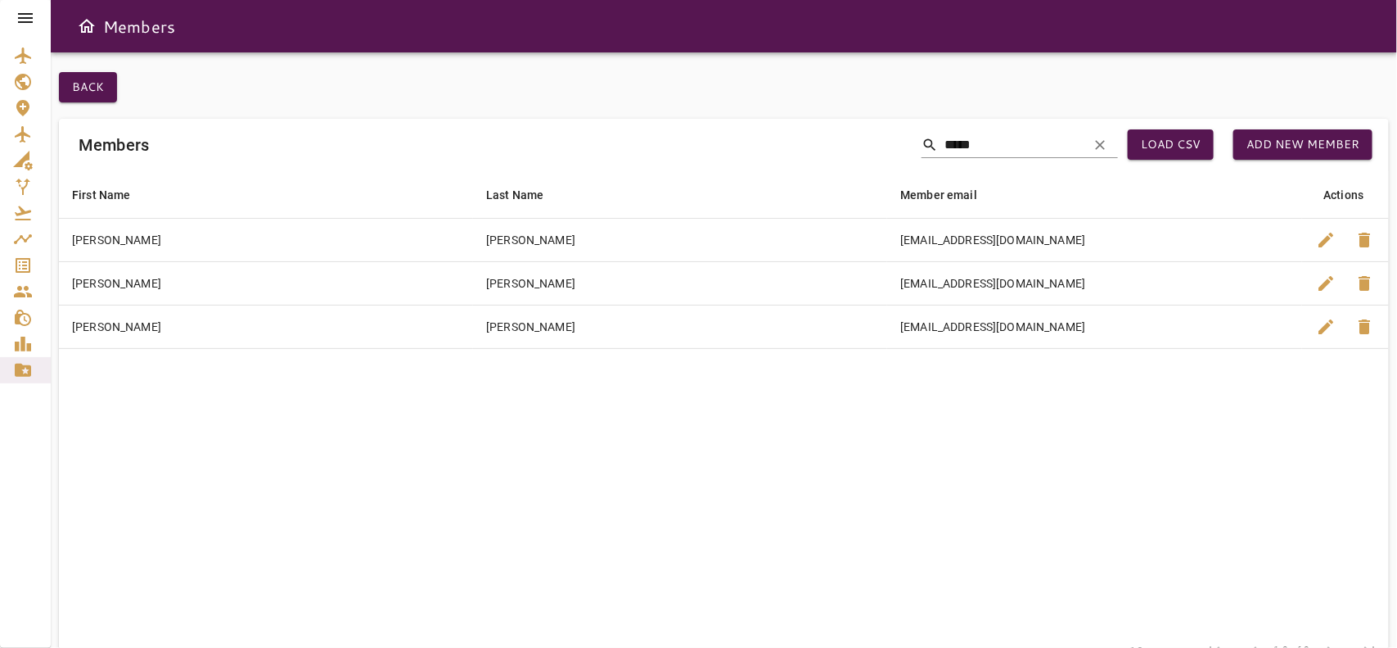
click at [23, 18] on icon at bounding box center [25, 18] width 15 height 10
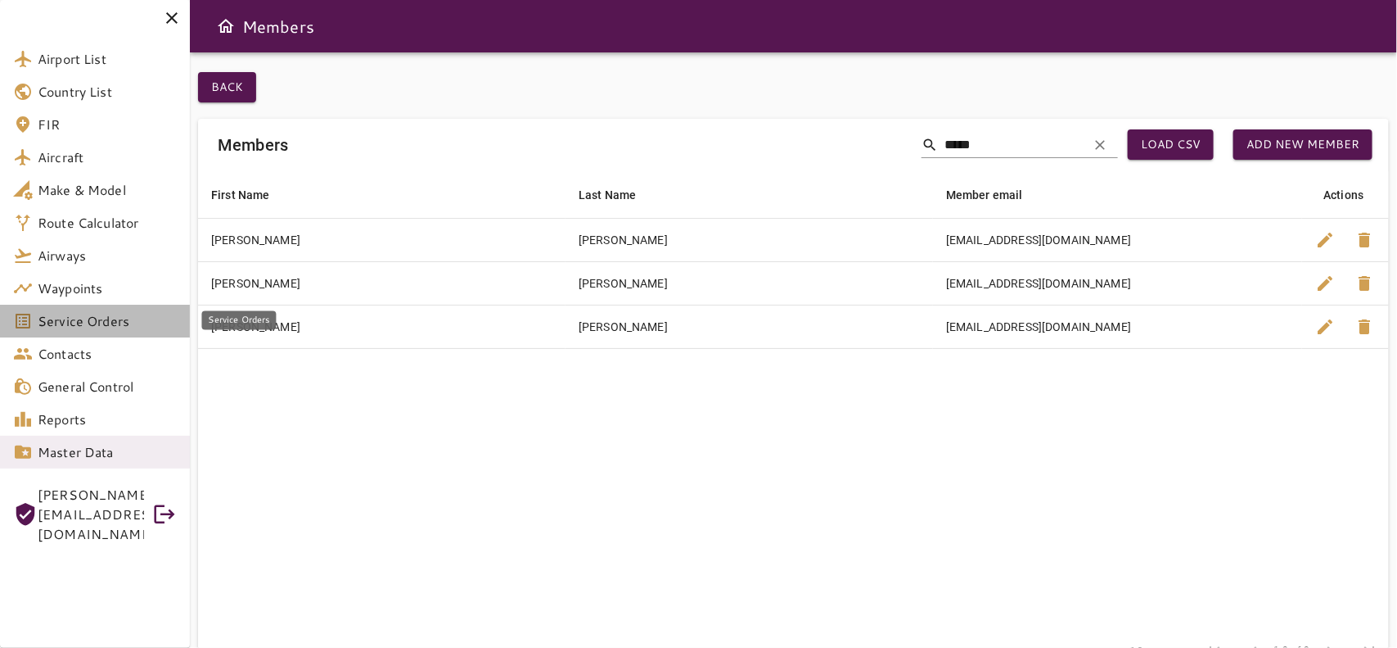
click at [84, 327] on span "Service Orders" at bounding box center [107, 321] width 139 height 20
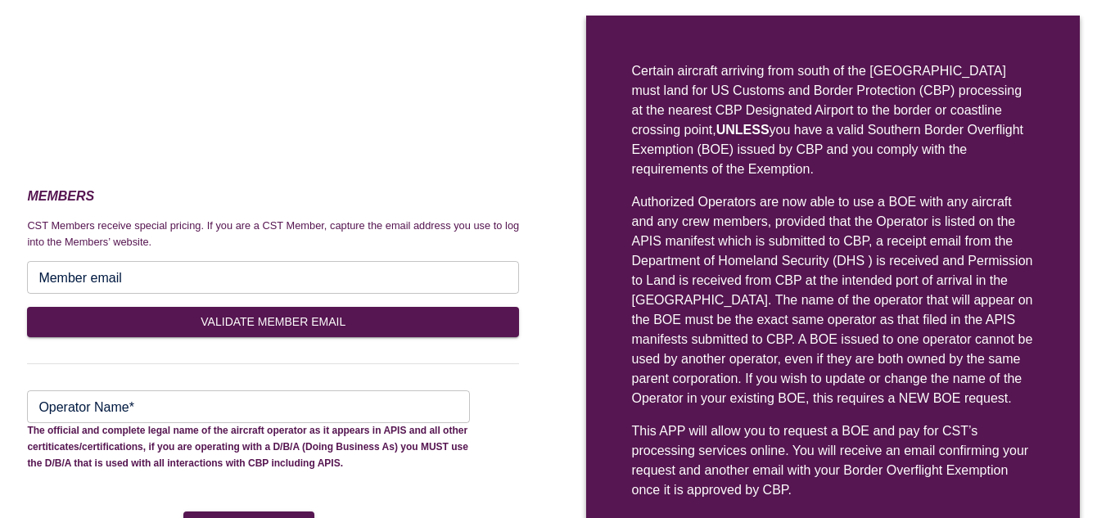
scroll to position [168, 0]
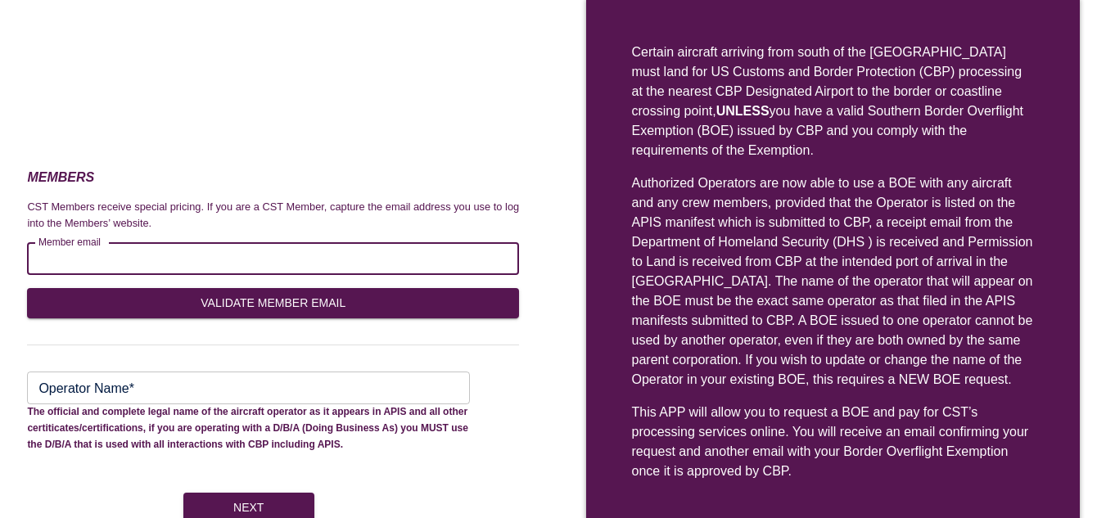
click at [359, 259] on input "Member email" at bounding box center [273, 258] width 492 height 33
paste input "**********"
type input "**********"
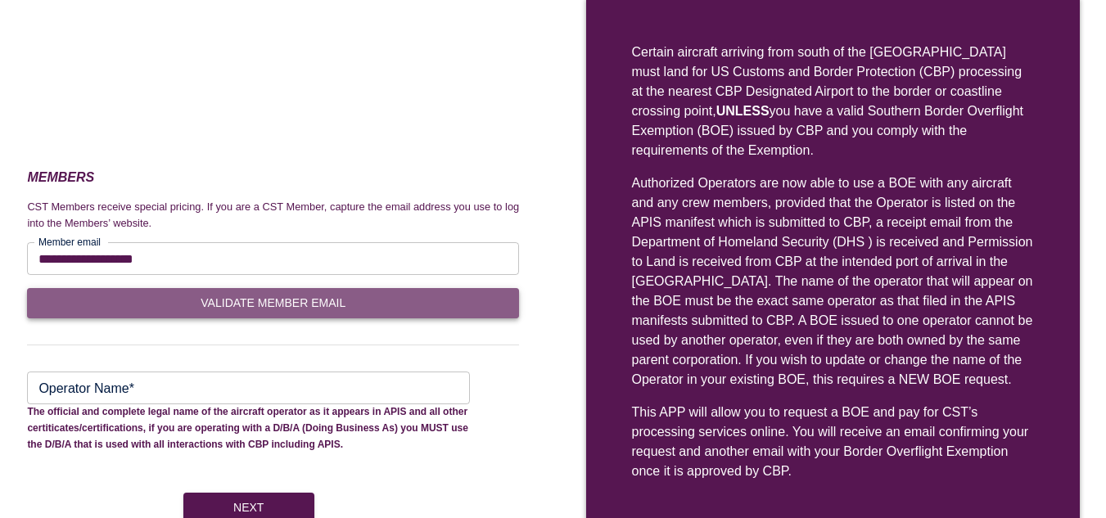
click at [324, 302] on button "VALIDATE MEMBER EMAIL" at bounding box center [273, 303] width 492 height 30
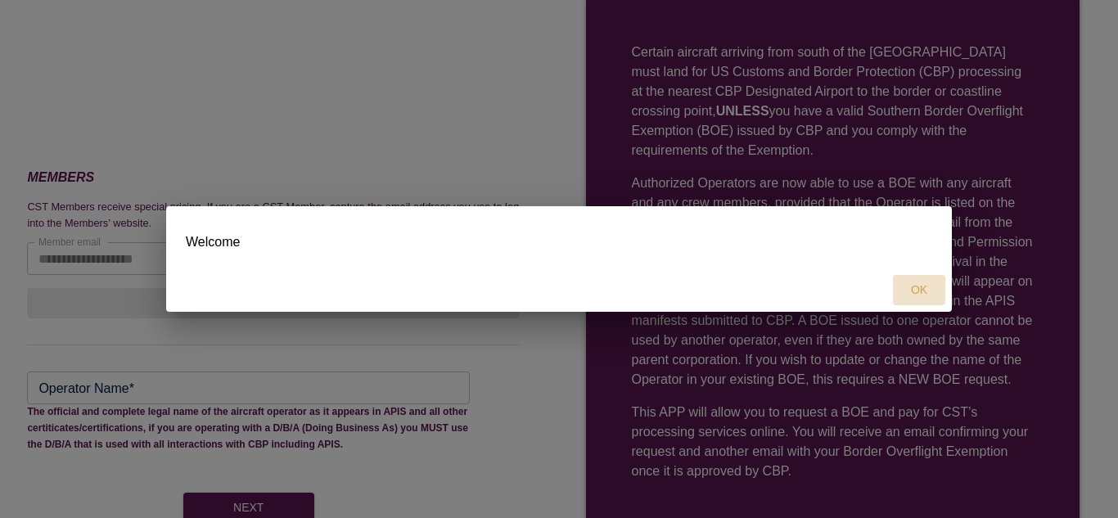
click at [925, 282] on button "OK" at bounding box center [919, 290] width 52 height 30
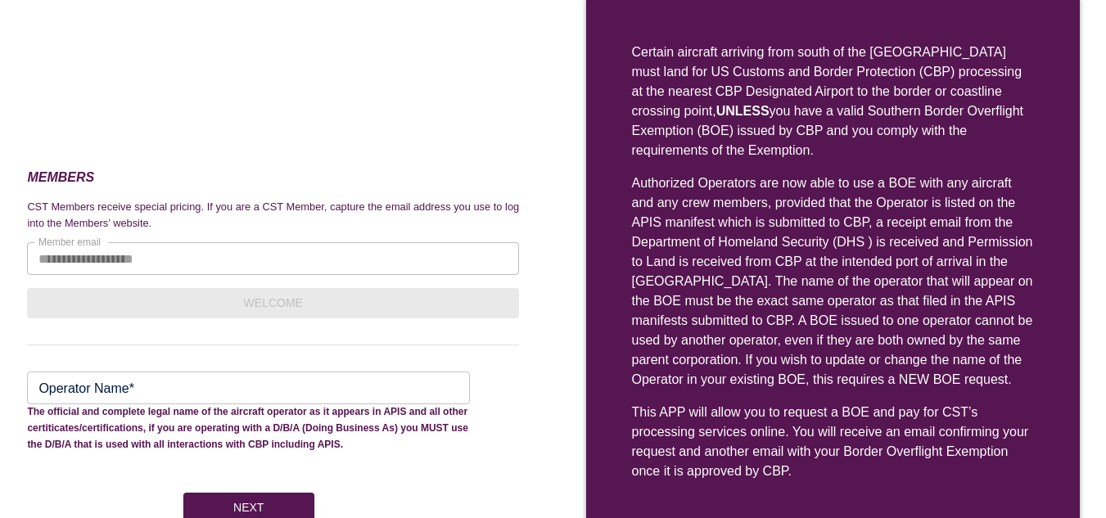
scroll to position [0, 0]
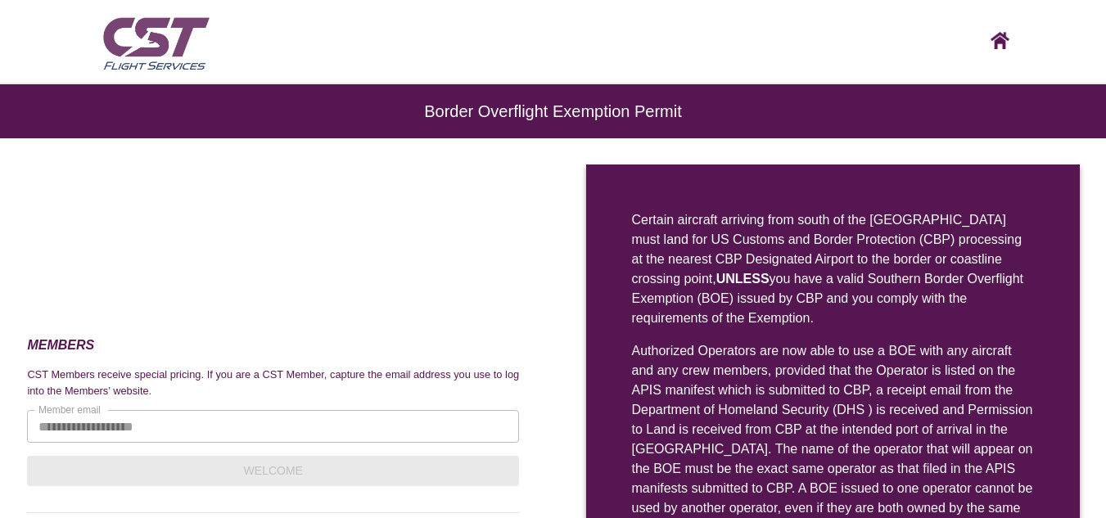
click at [197, 50] on img at bounding box center [156, 43] width 114 height 64
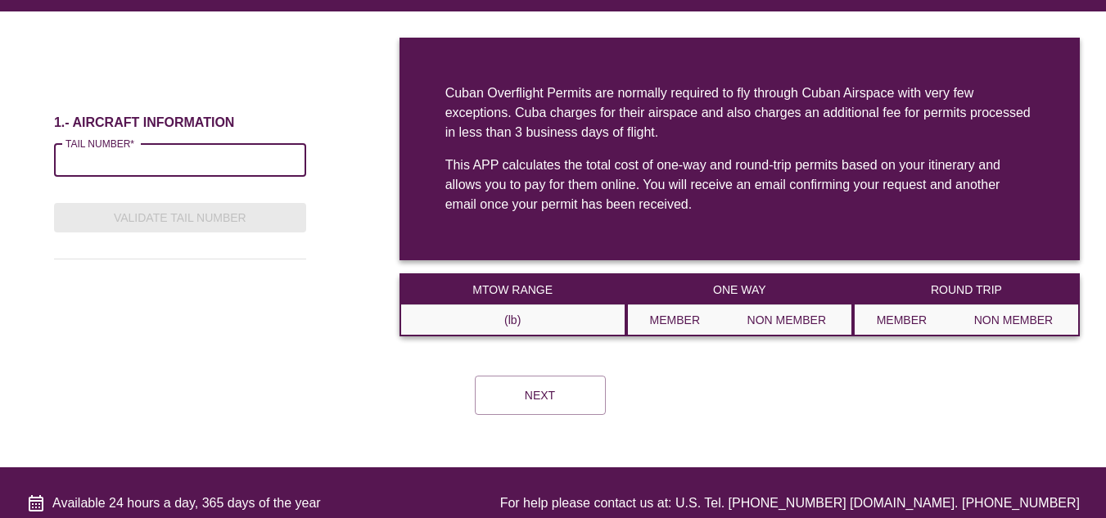
scroll to position [128, 0]
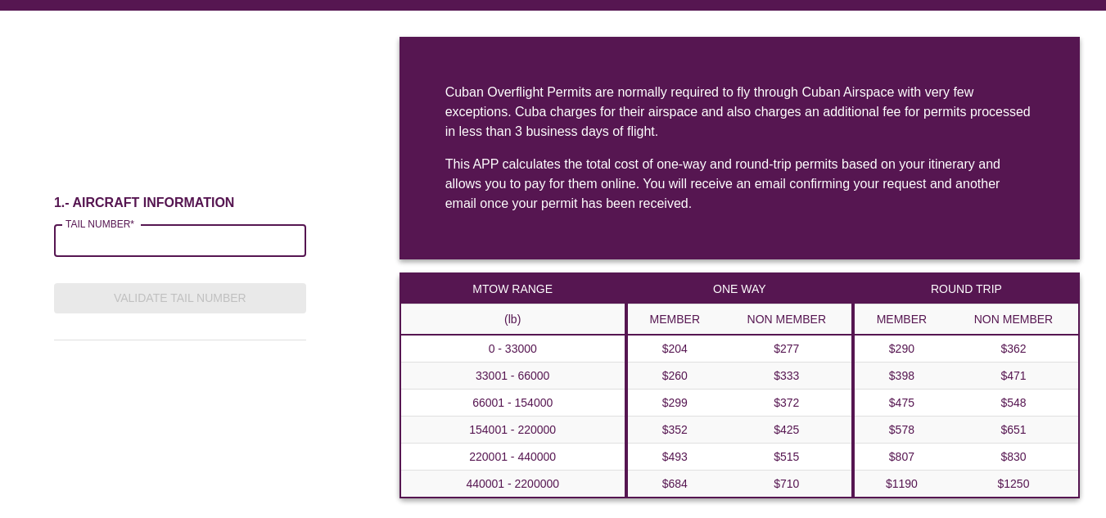
click at [138, 152] on div "1.- AIRCRAFT INFORMATION TAIL NUMBER* TAIL NUMBER* Validate Tail Number" at bounding box center [180, 274] width 252 height 475
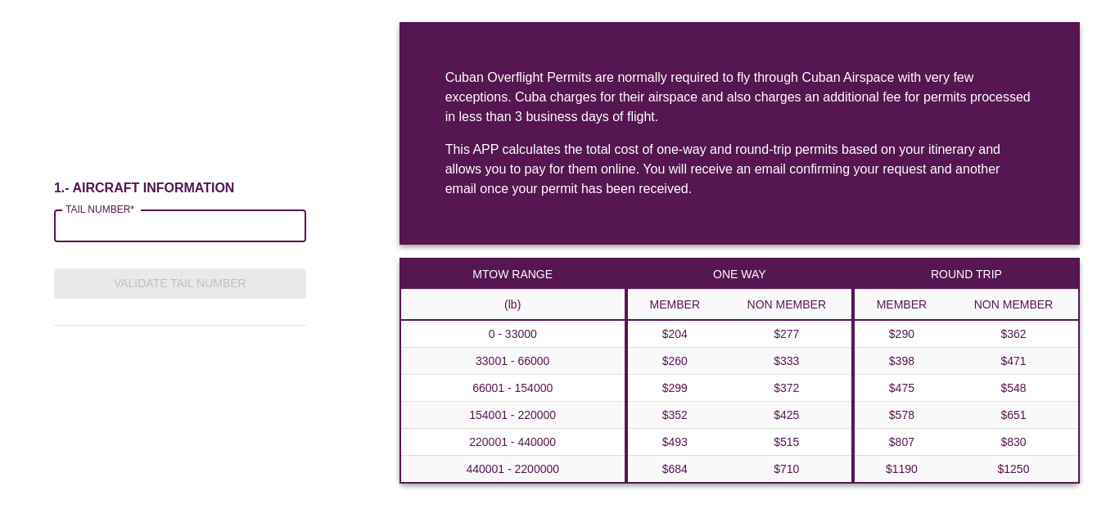
scroll to position [143, 0]
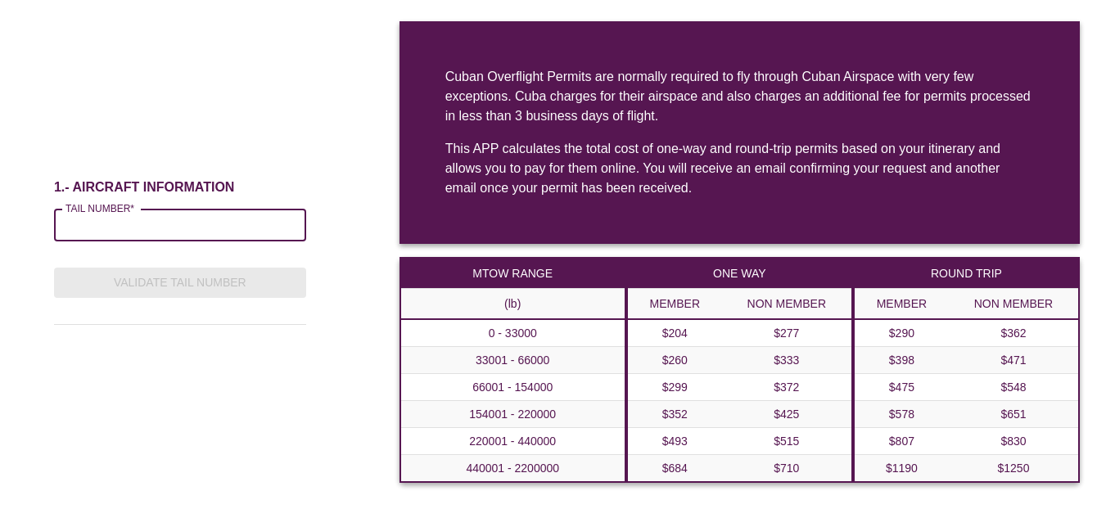
click at [142, 226] on input "TAIL NUMBER*" at bounding box center [180, 225] width 252 height 33
type input "******"
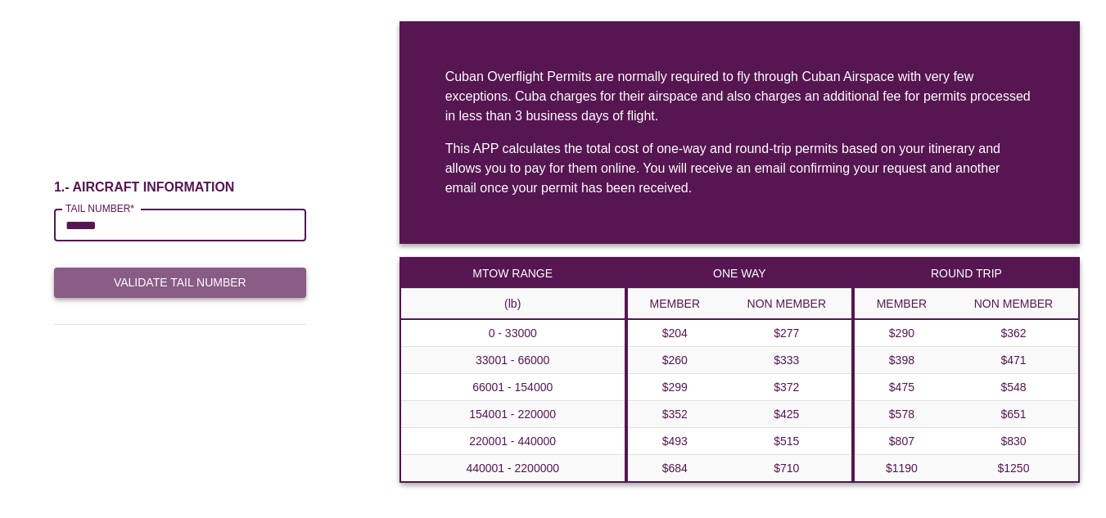
click at [162, 274] on button "Validate Tail Number" at bounding box center [180, 283] width 252 height 30
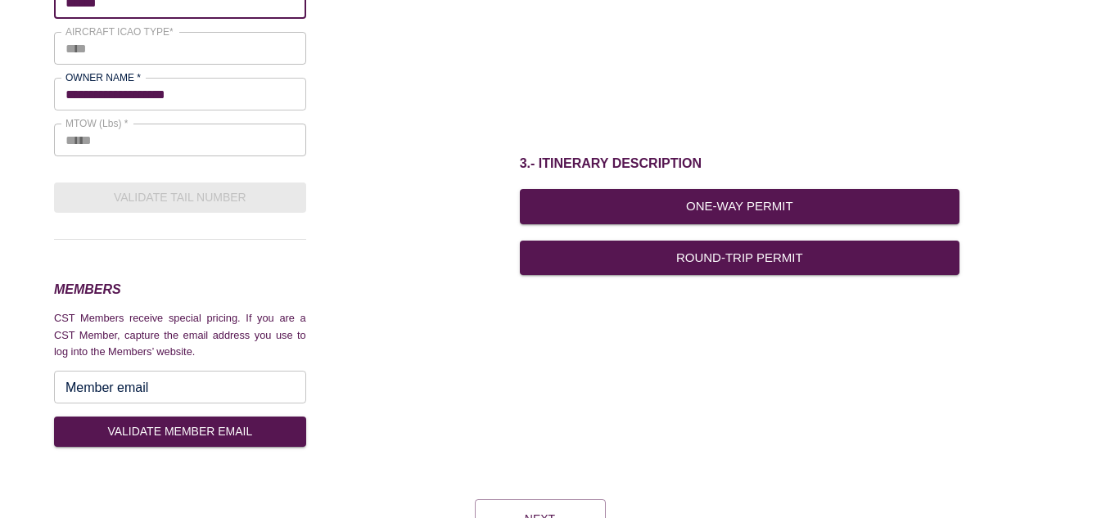
scroll to position [209, 0]
